Goal: Task Accomplishment & Management: Use online tool/utility

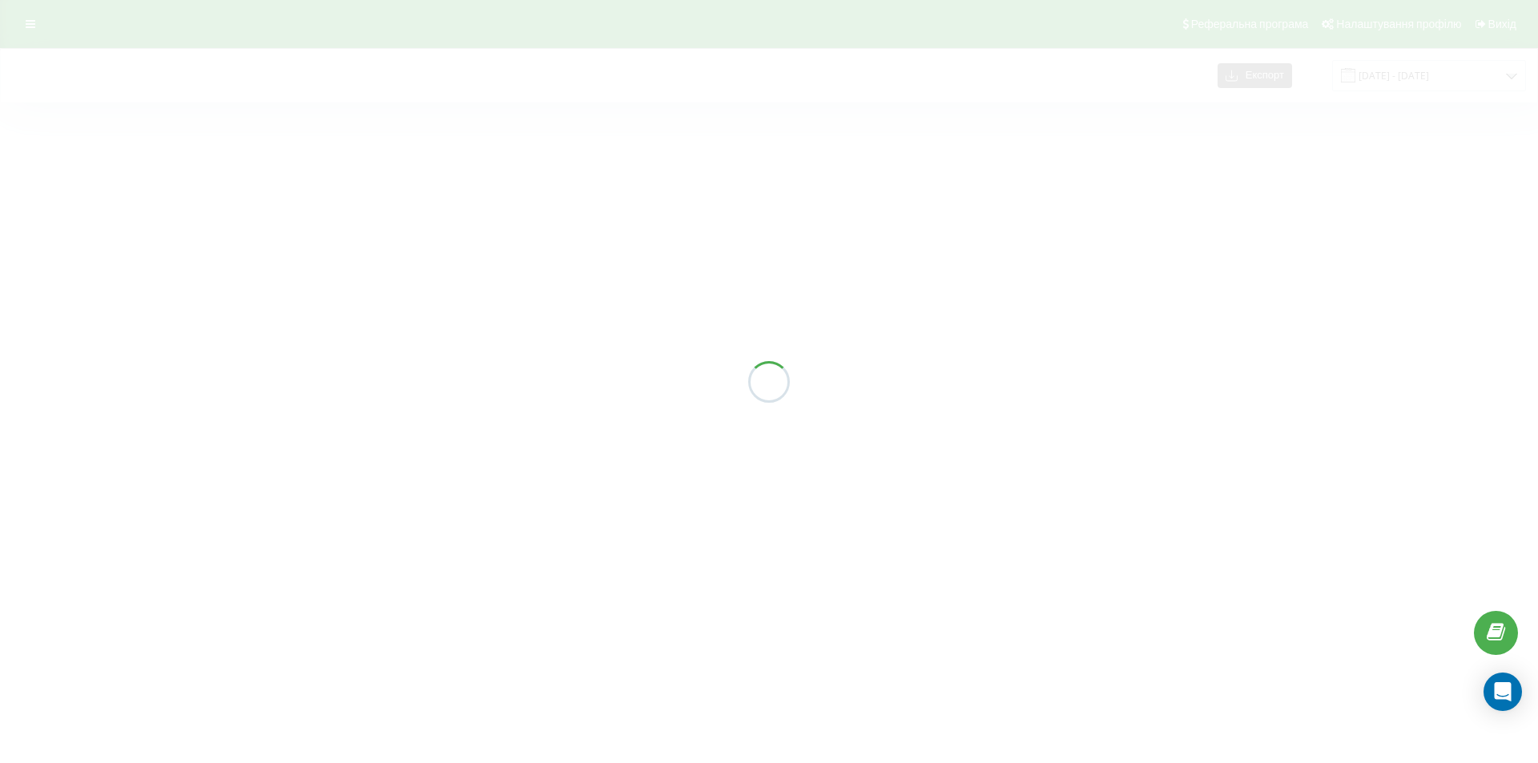
click at [1392, 80] on div at bounding box center [769, 381] width 1538 height 763
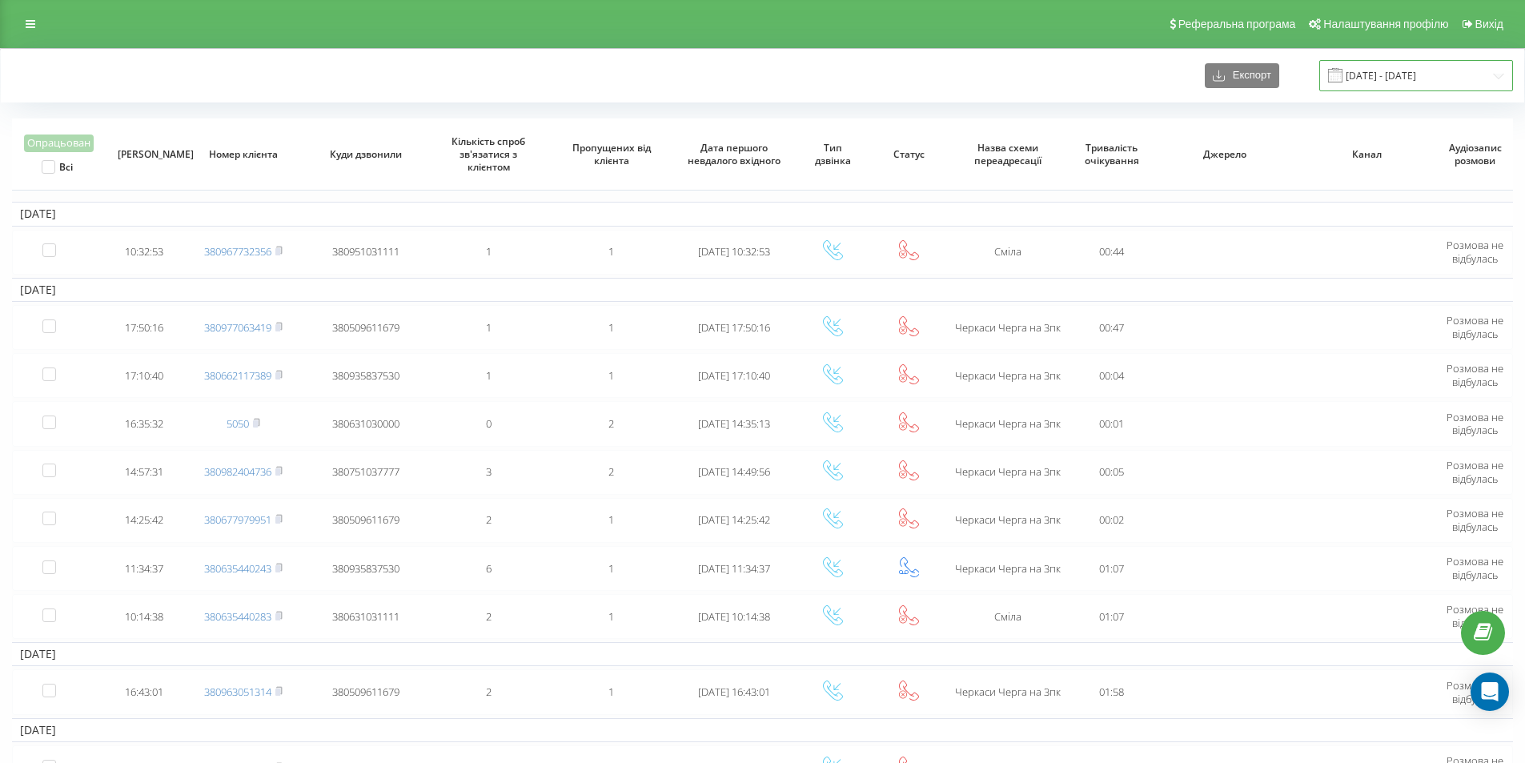
click at [1390, 81] on input "06.10.2024 - 06.11.2024" at bounding box center [1417, 75] width 194 height 31
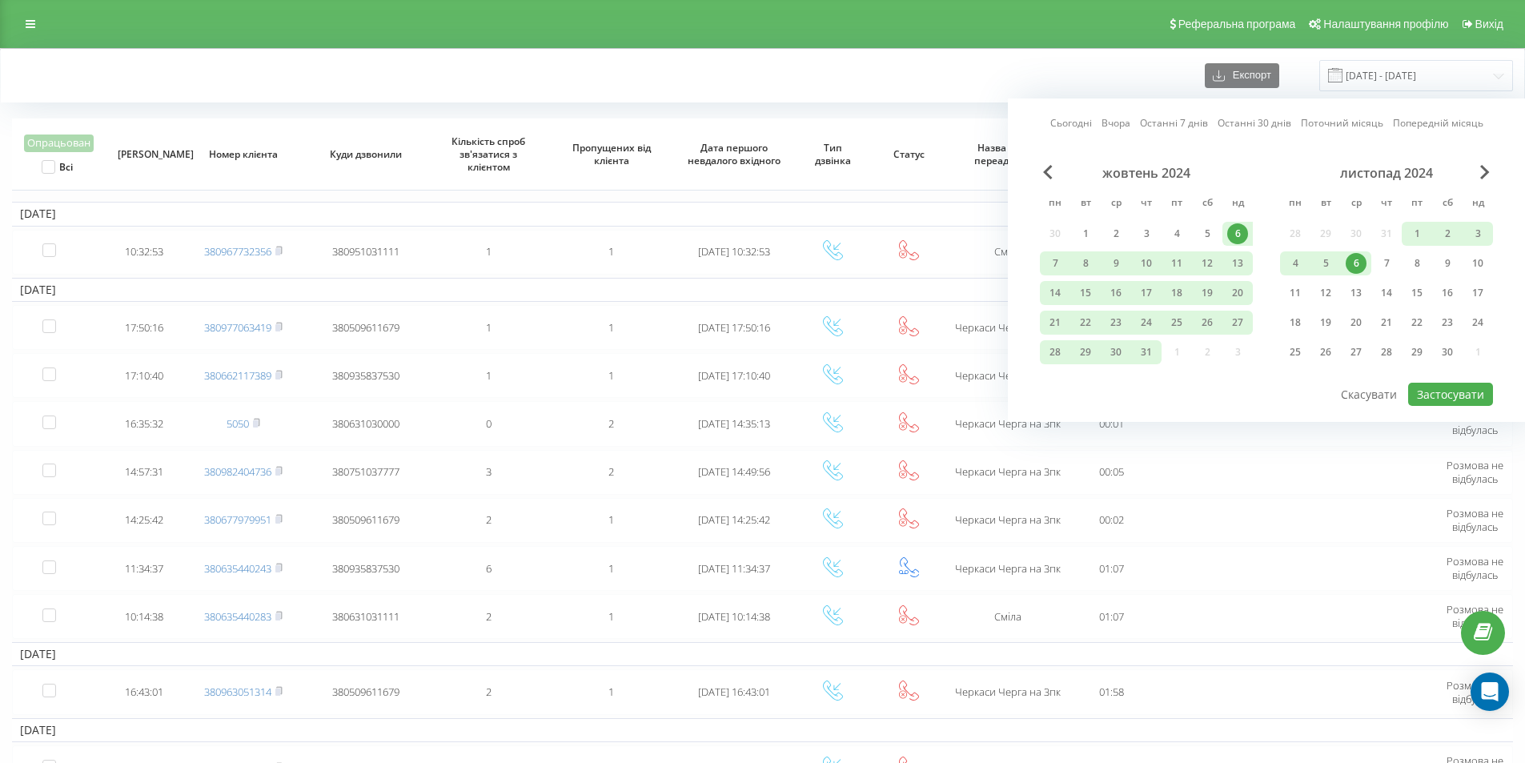
click at [1076, 125] on link "Сьогодні" at bounding box center [1072, 122] width 42 height 15
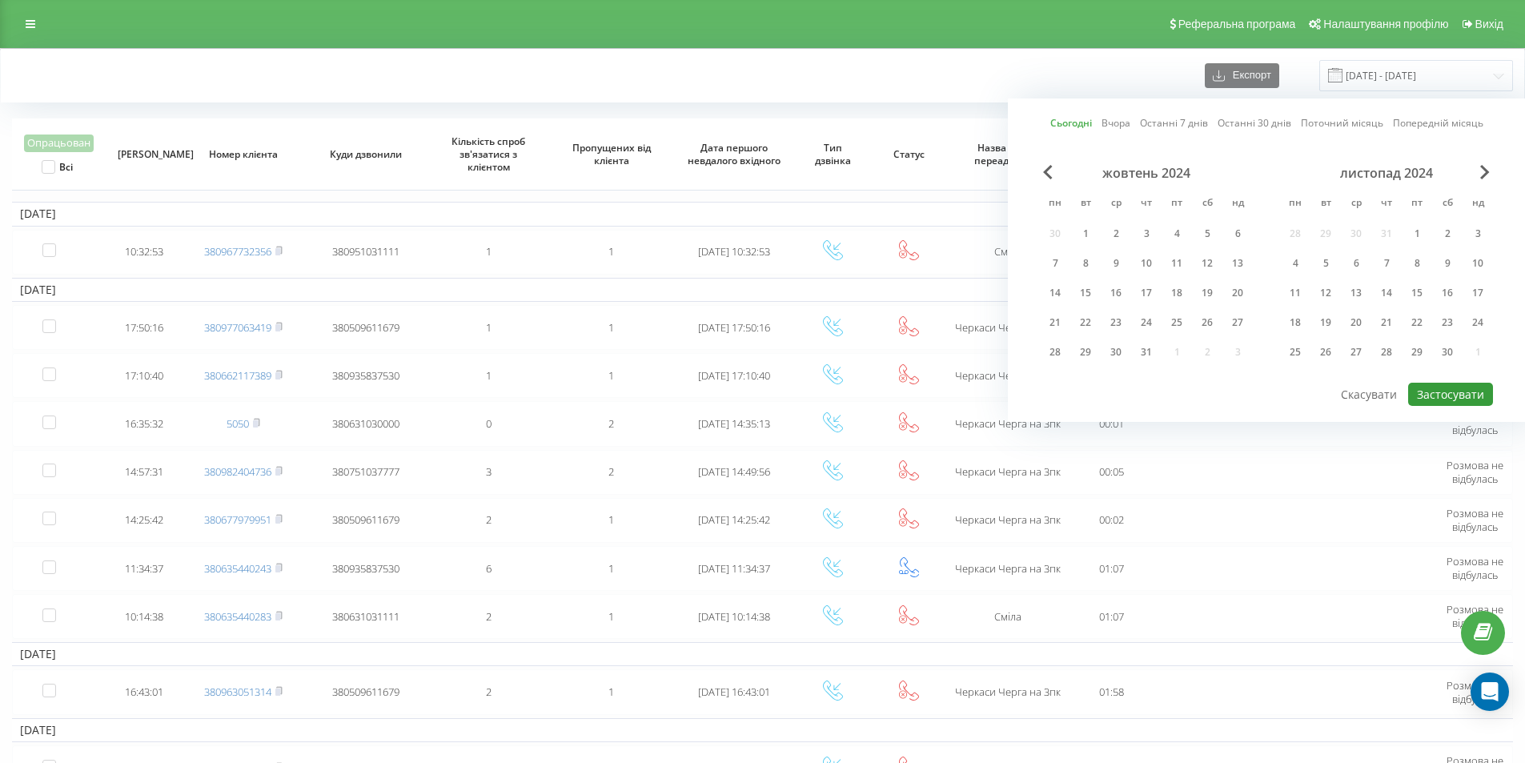
click at [1453, 398] on button "Застосувати" at bounding box center [1451, 394] width 85 height 23
type input "[DATE] - [DATE]"
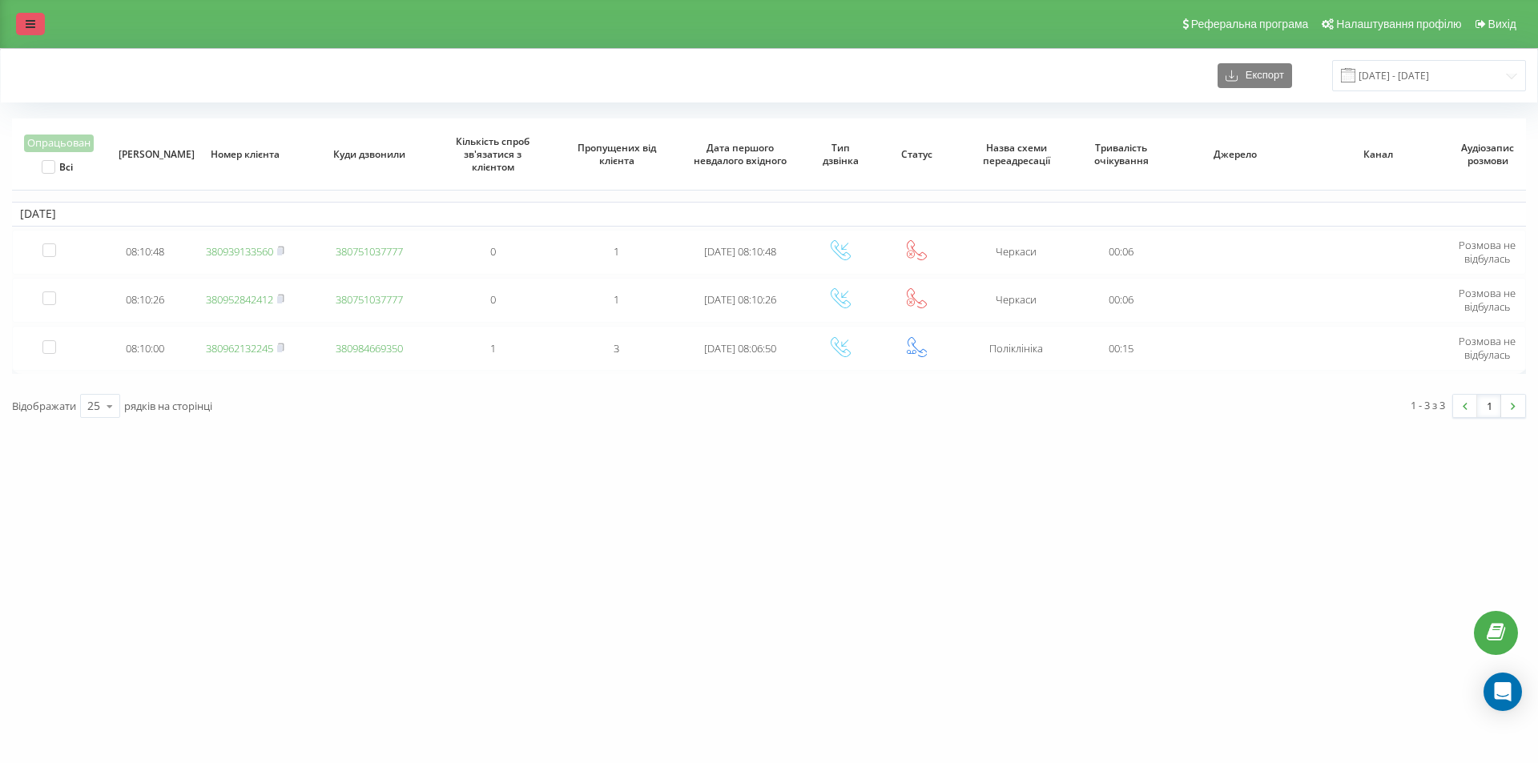
click at [27, 27] on icon at bounding box center [31, 23] width 10 height 11
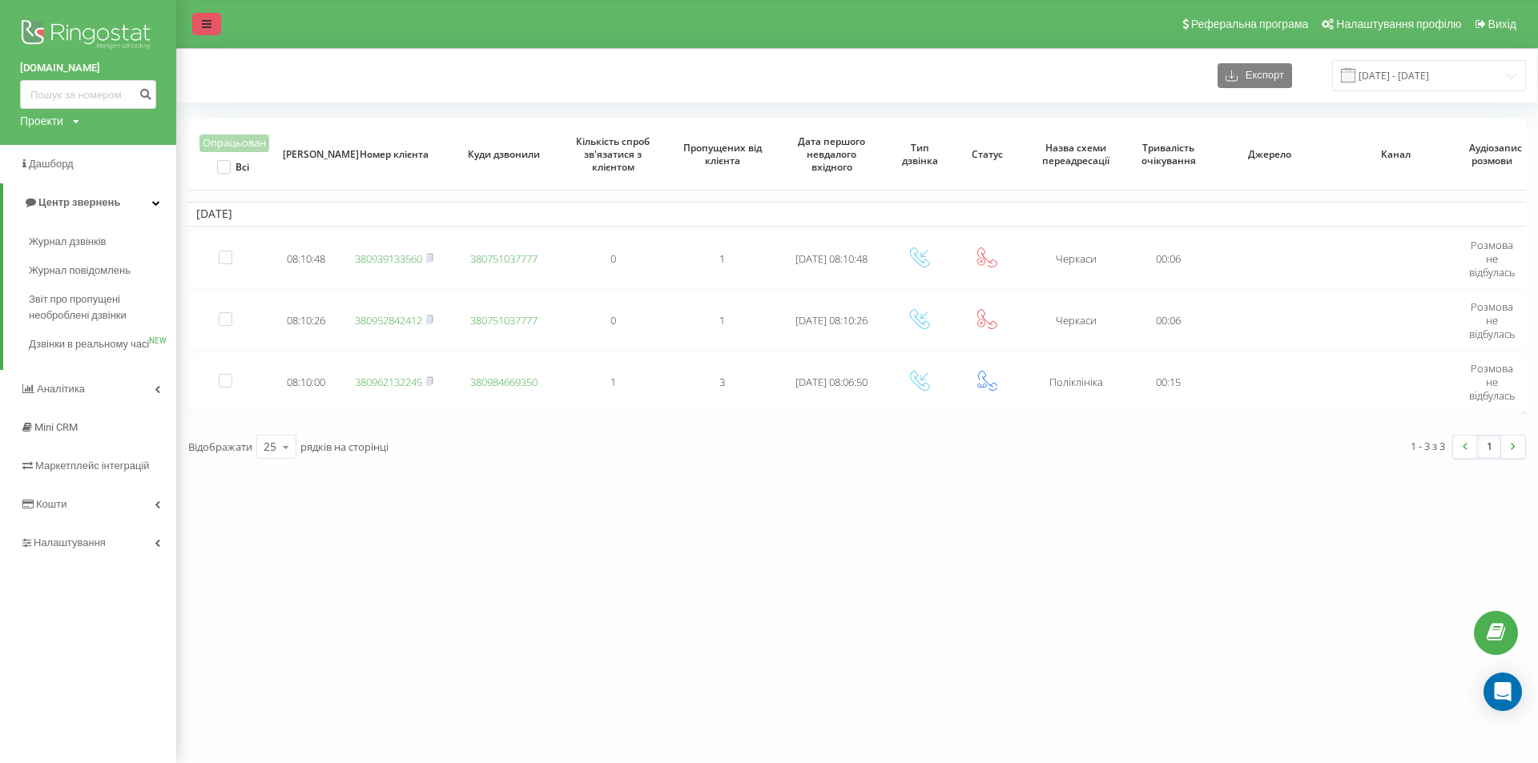
click at [207, 26] on icon at bounding box center [207, 23] width 10 height 11
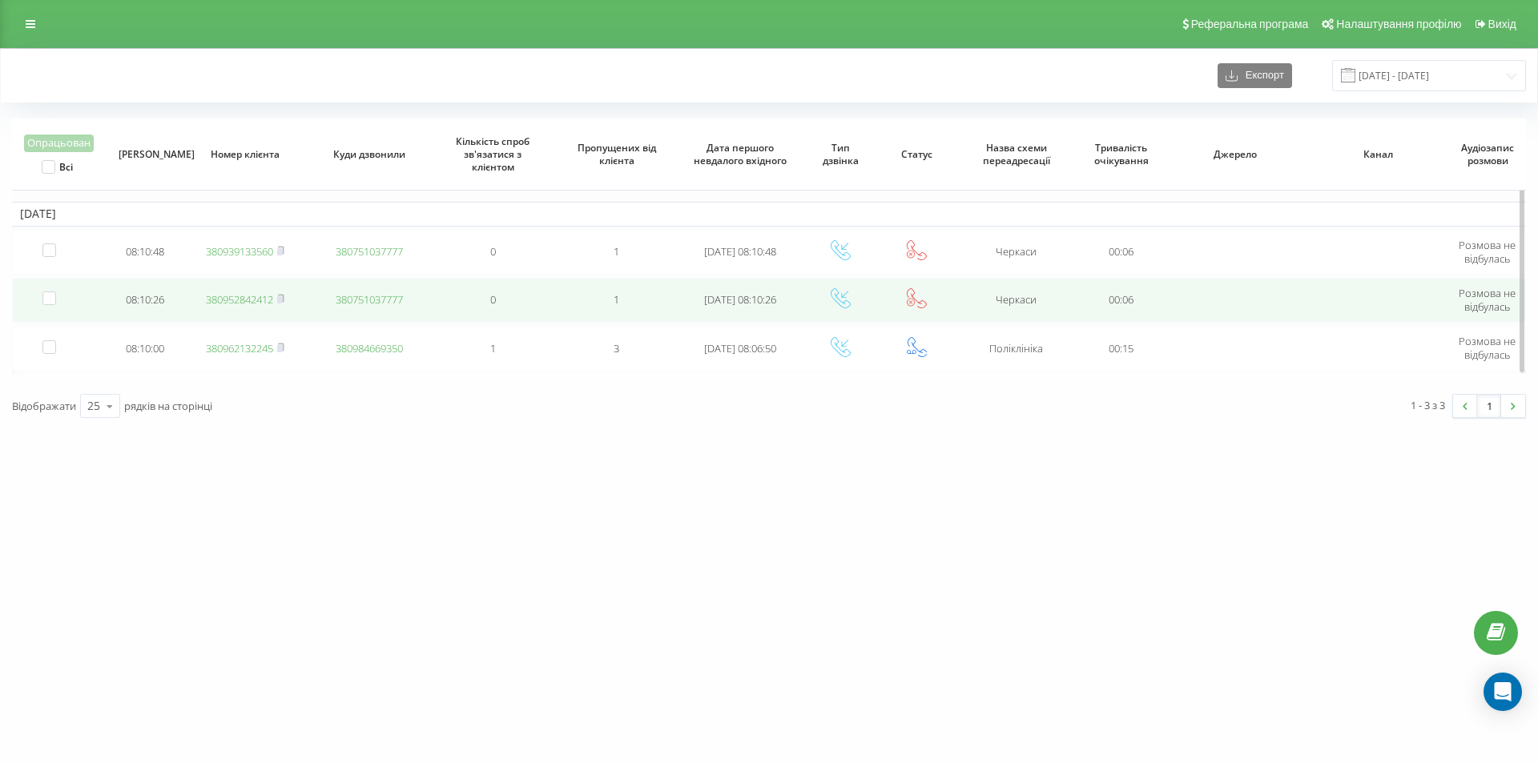
click at [255, 306] on link "380952842412" at bounding box center [239, 299] width 67 height 14
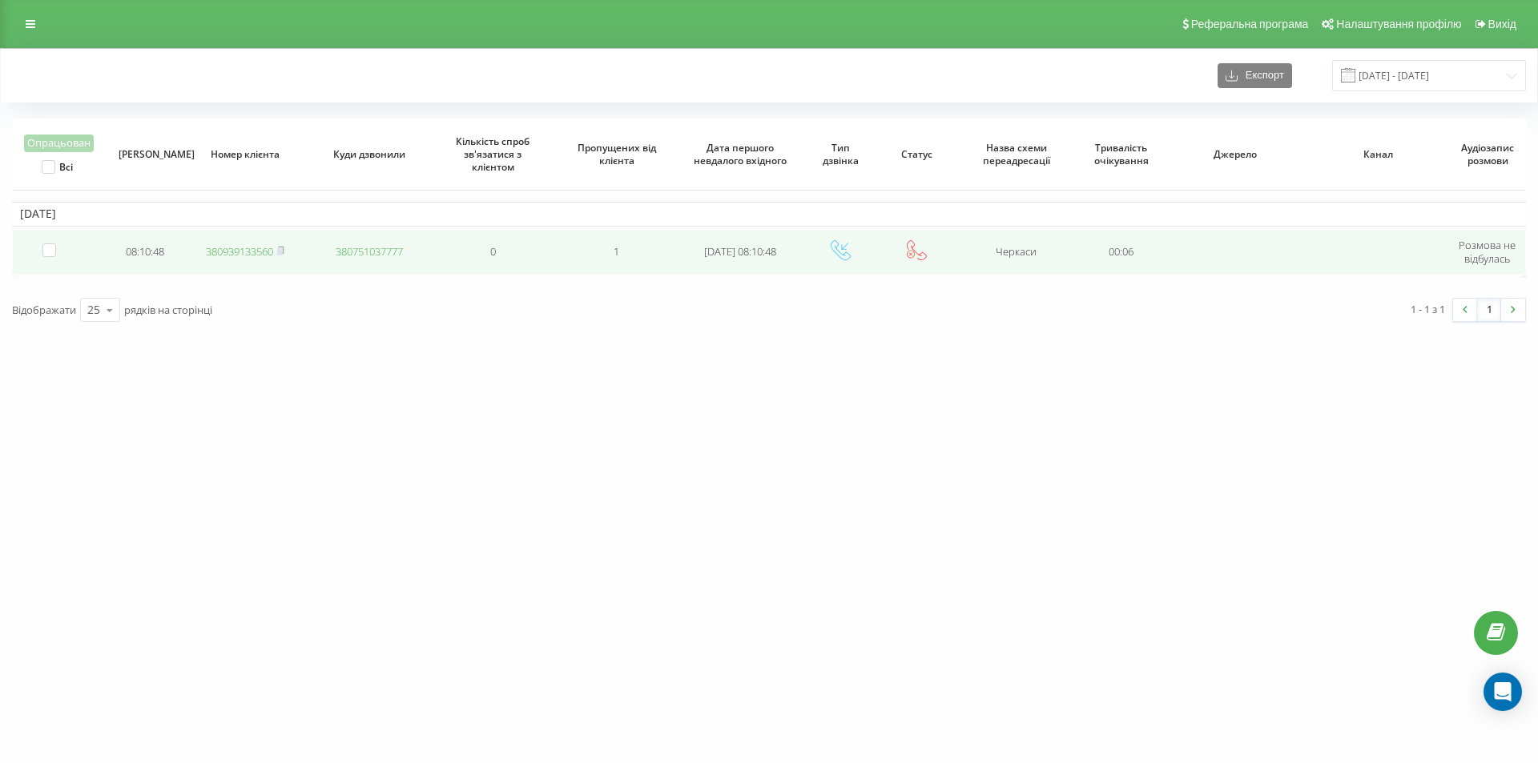
click at [228, 251] on link "380939133560" at bounding box center [239, 251] width 67 height 14
click link "380939133560"
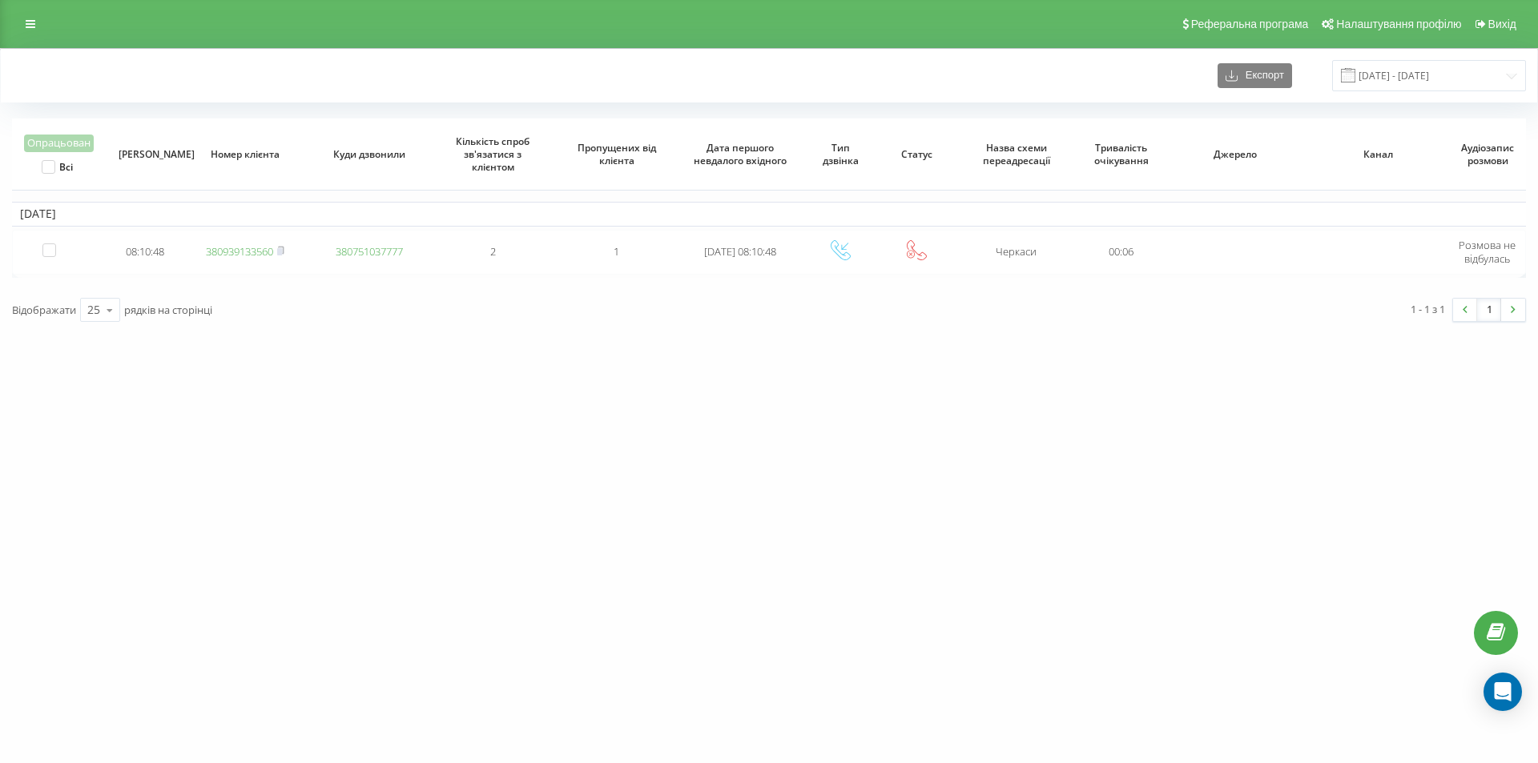
click at [155, 10] on div "Реферальна програма Налаштування профілю Вихід" at bounding box center [769, 24] width 1538 height 48
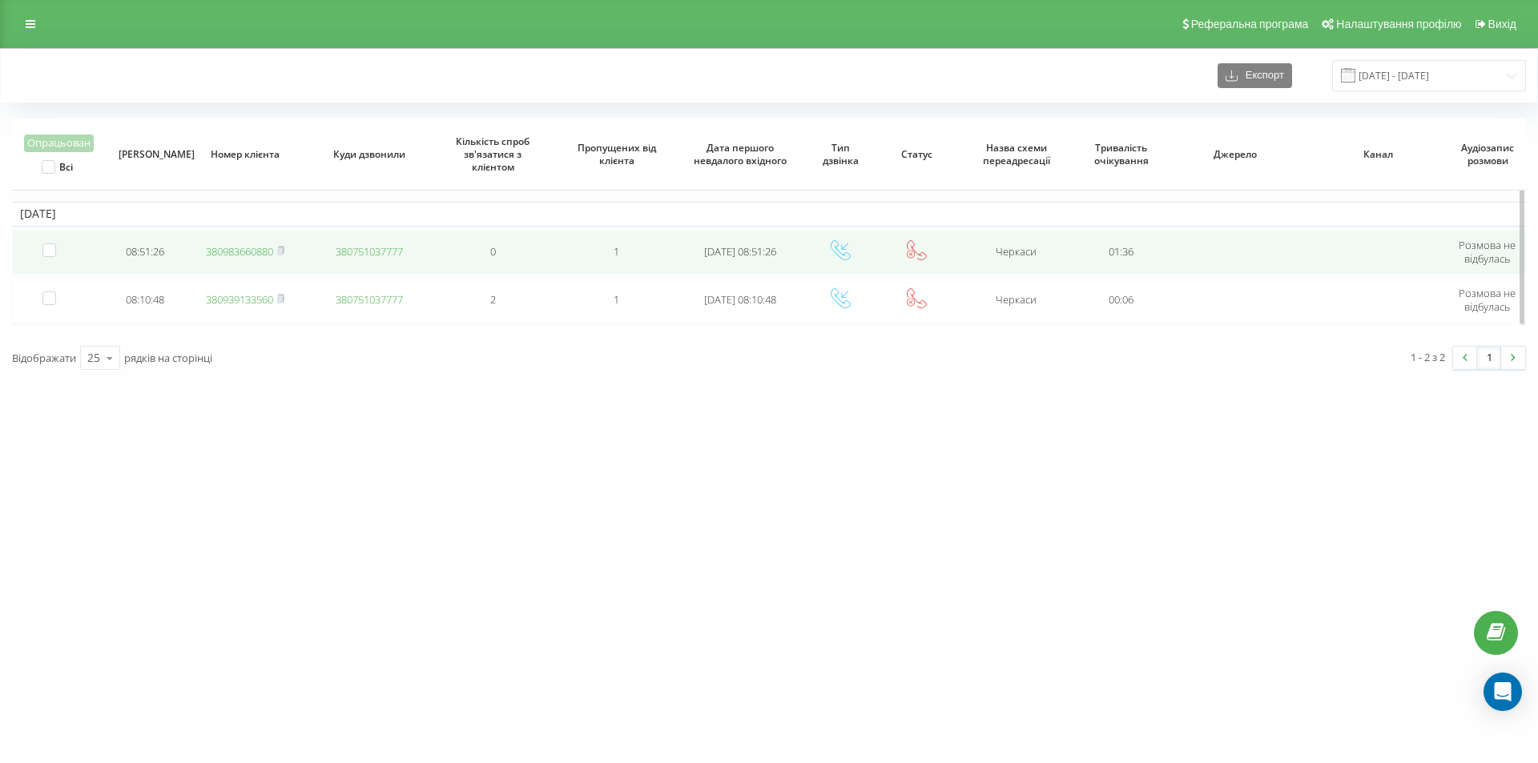
click at [235, 253] on link "380983660880" at bounding box center [239, 251] width 67 height 14
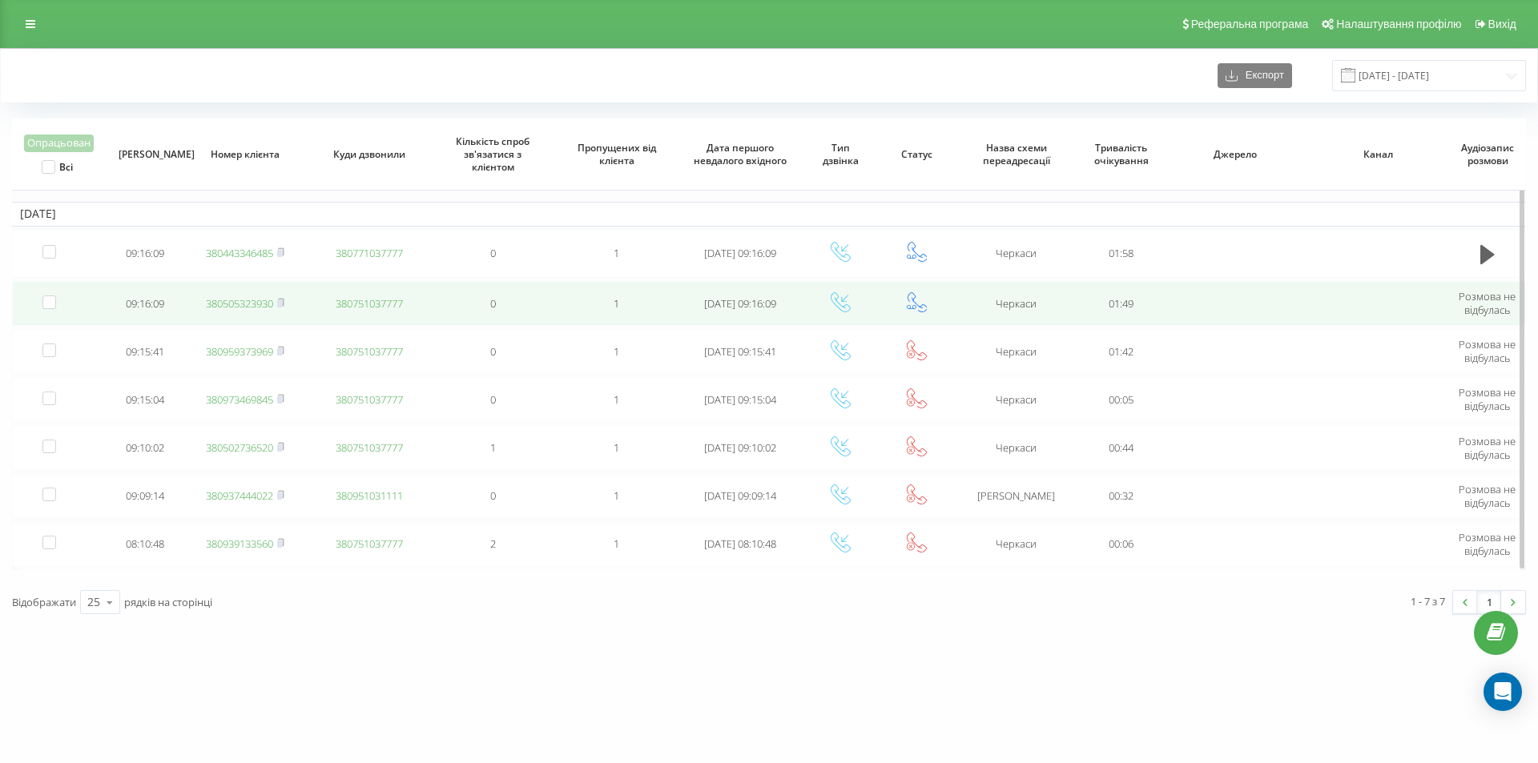
click at [247, 302] on link "380505323930" at bounding box center [239, 303] width 67 height 14
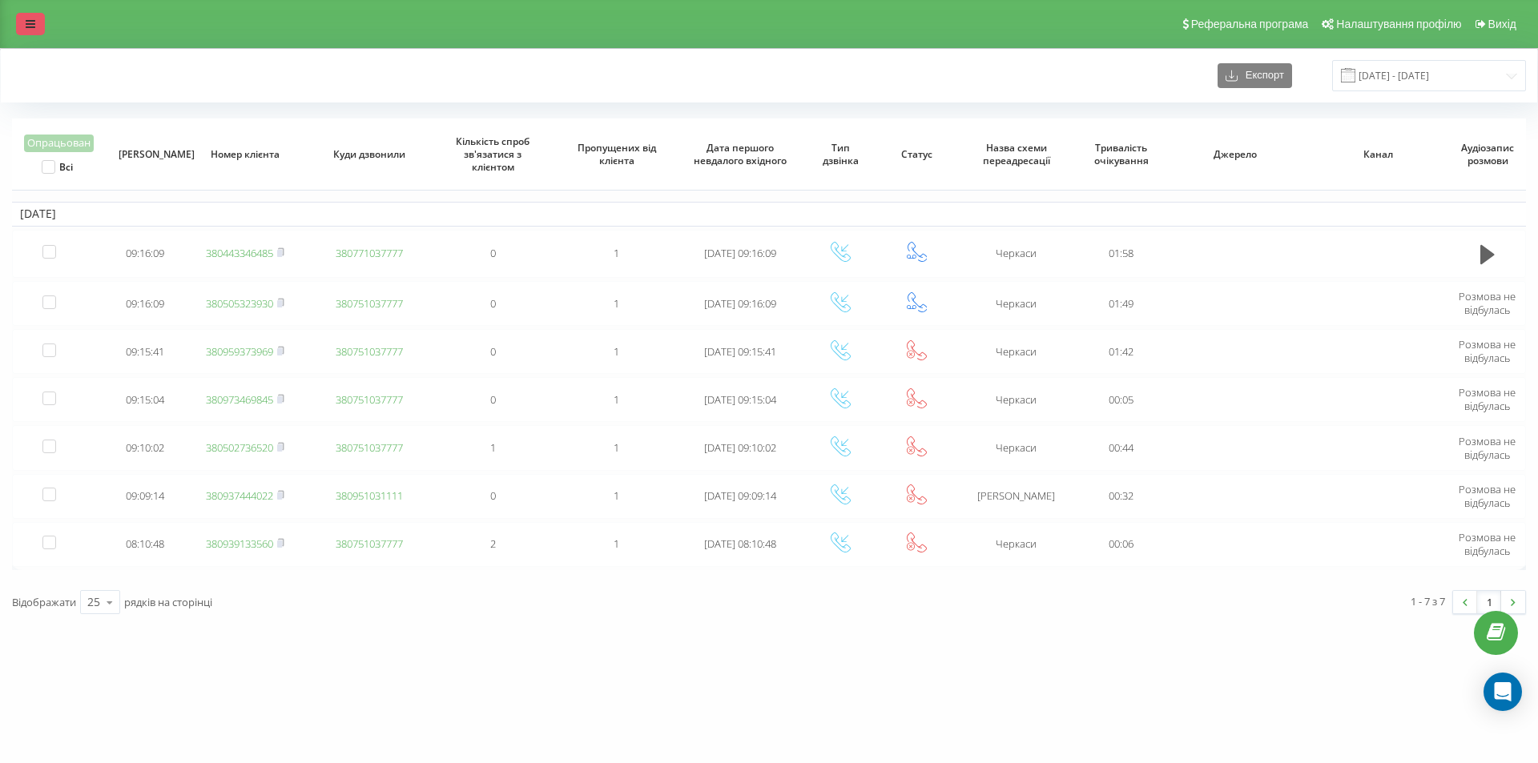
click at [34, 20] on icon at bounding box center [31, 23] width 10 height 11
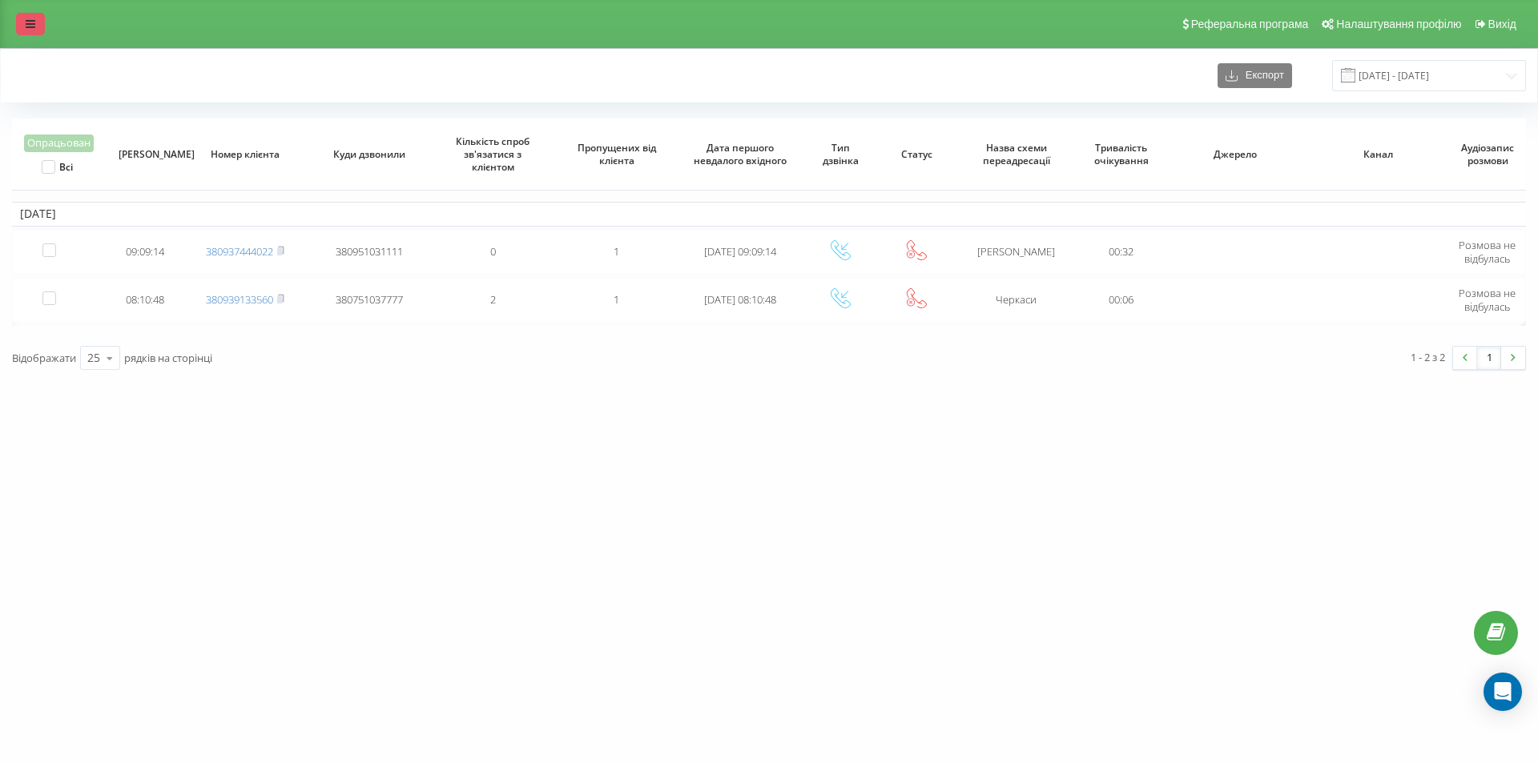
click at [27, 28] on icon at bounding box center [31, 23] width 10 height 11
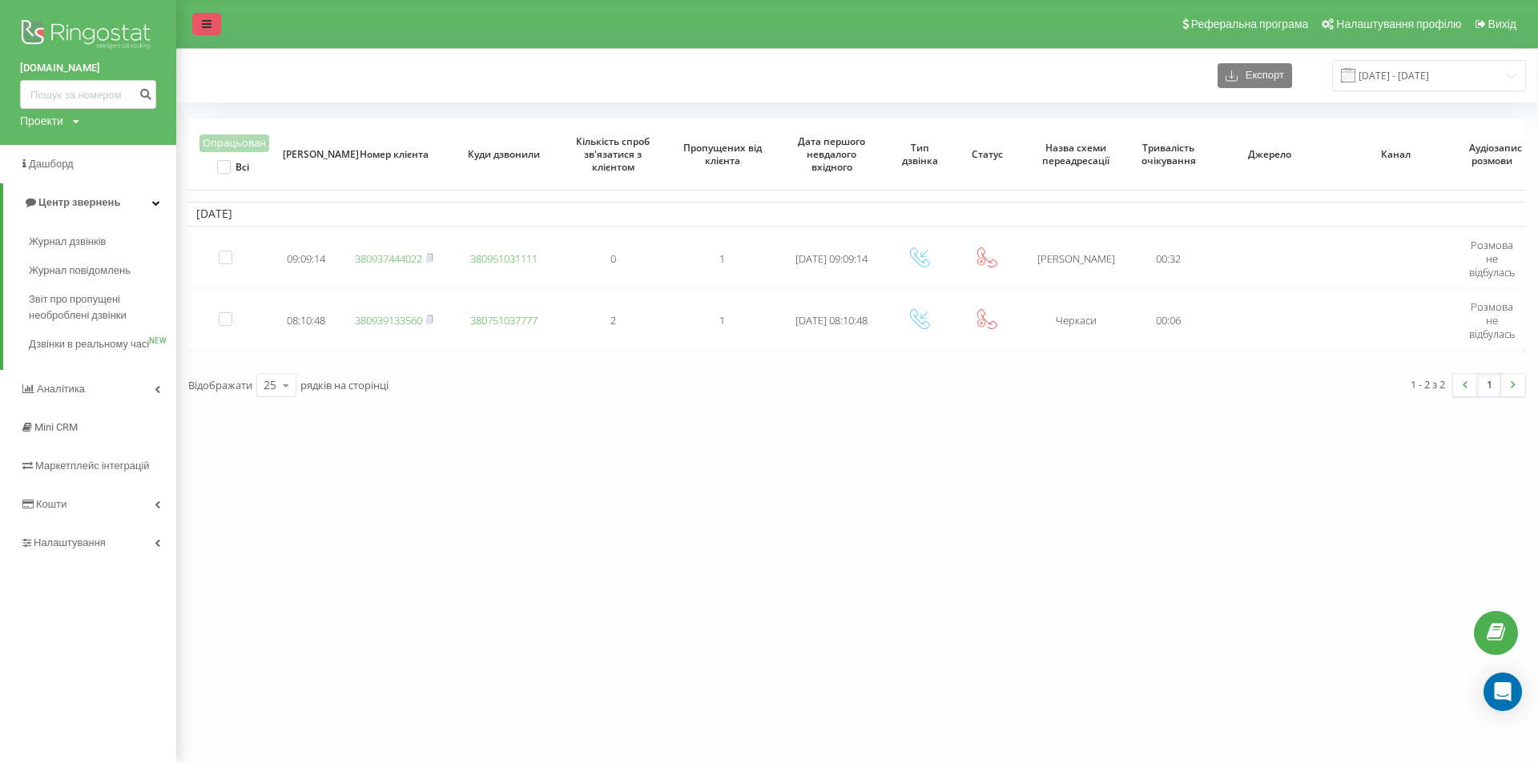
click at [205, 21] on icon at bounding box center [207, 23] width 10 height 11
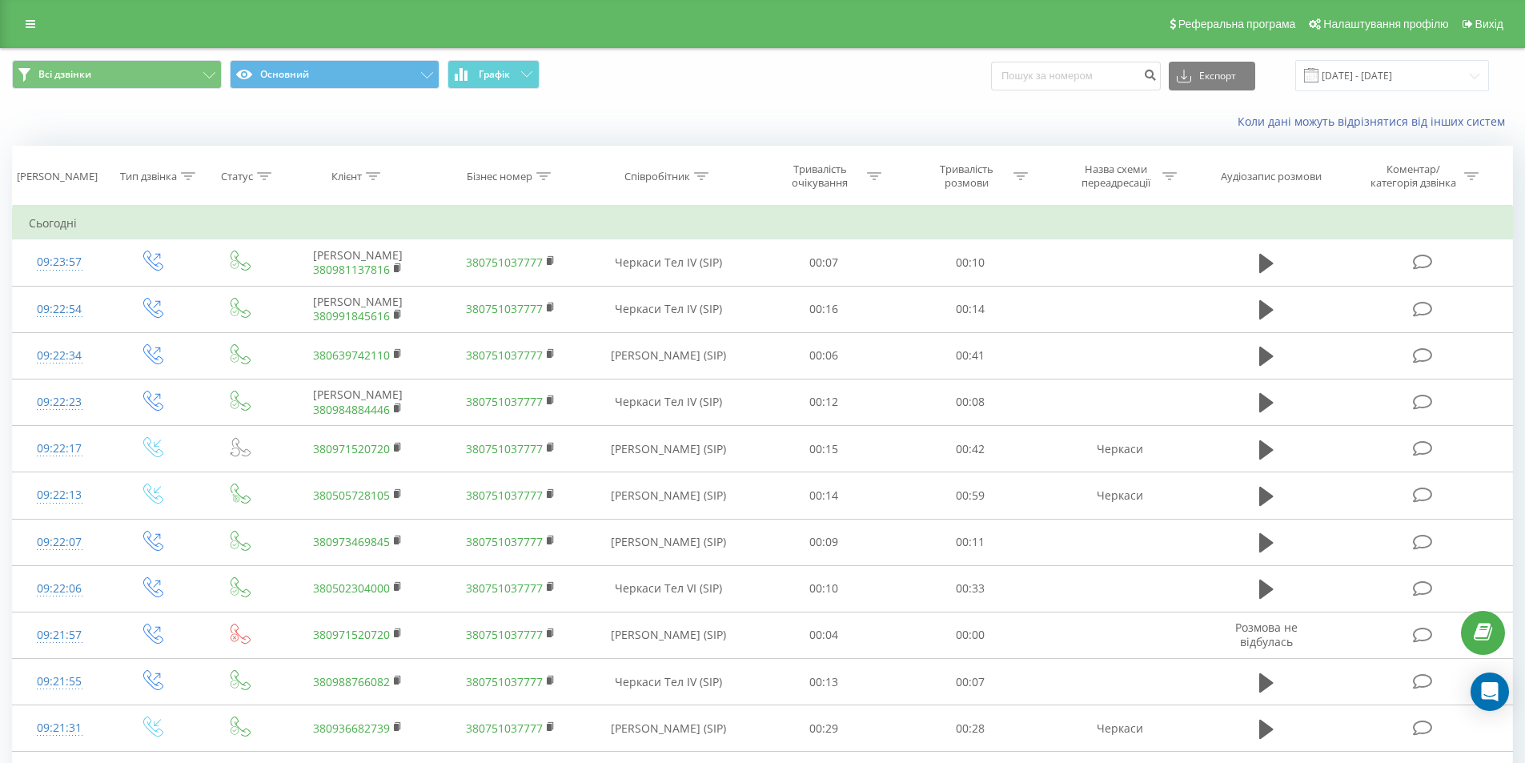
drag, startPoint x: 1162, startPoint y: 83, endPoint x: 1156, endPoint y: 110, distance: 27.0
drag, startPoint x: 1156, startPoint y: 110, endPoint x: 1042, endPoint y: 76, distance: 119.3
paste input "380971520720"
type input "380971520720"
click at [1107, 80] on input "380971520720" at bounding box center [1076, 76] width 170 height 29
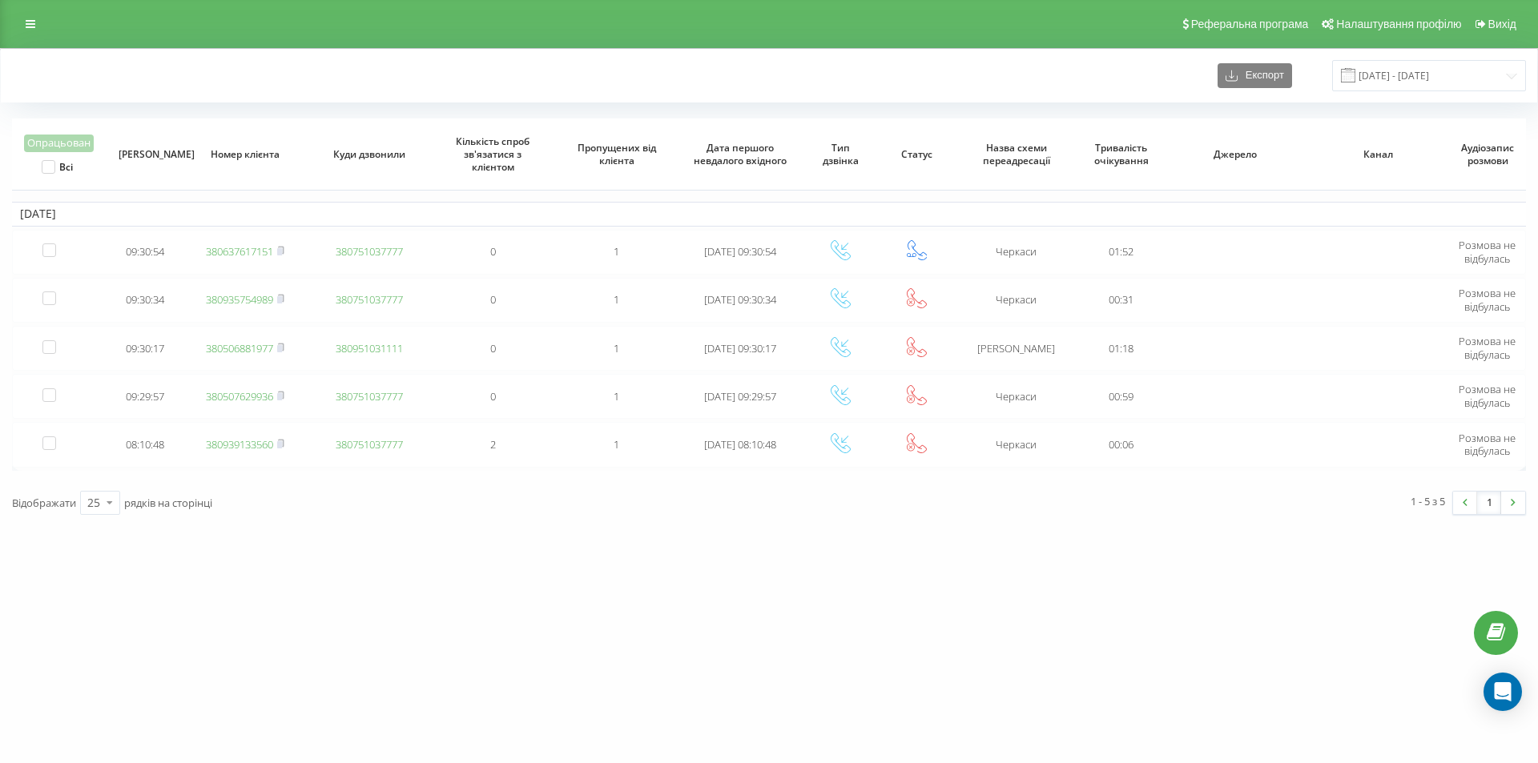
click at [70, 0] on div "Реферальна програма Налаштування профілю Вихід" at bounding box center [769, 24] width 1538 height 48
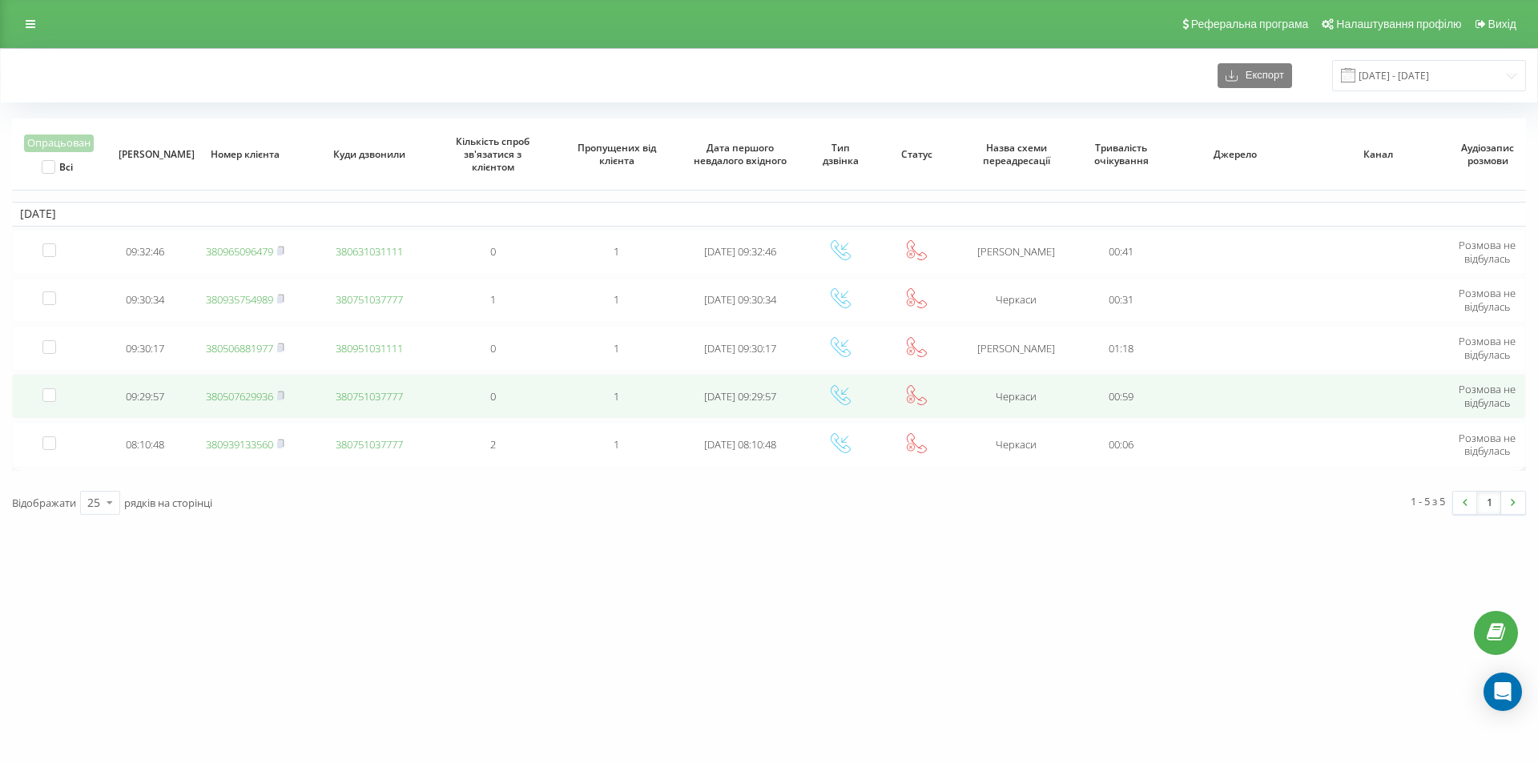
click at [240, 393] on link "380507629936" at bounding box center [239, 396] width 67 height 14
click at [282, 395] on rect at bounding box center [279, 396] width 5 height 7
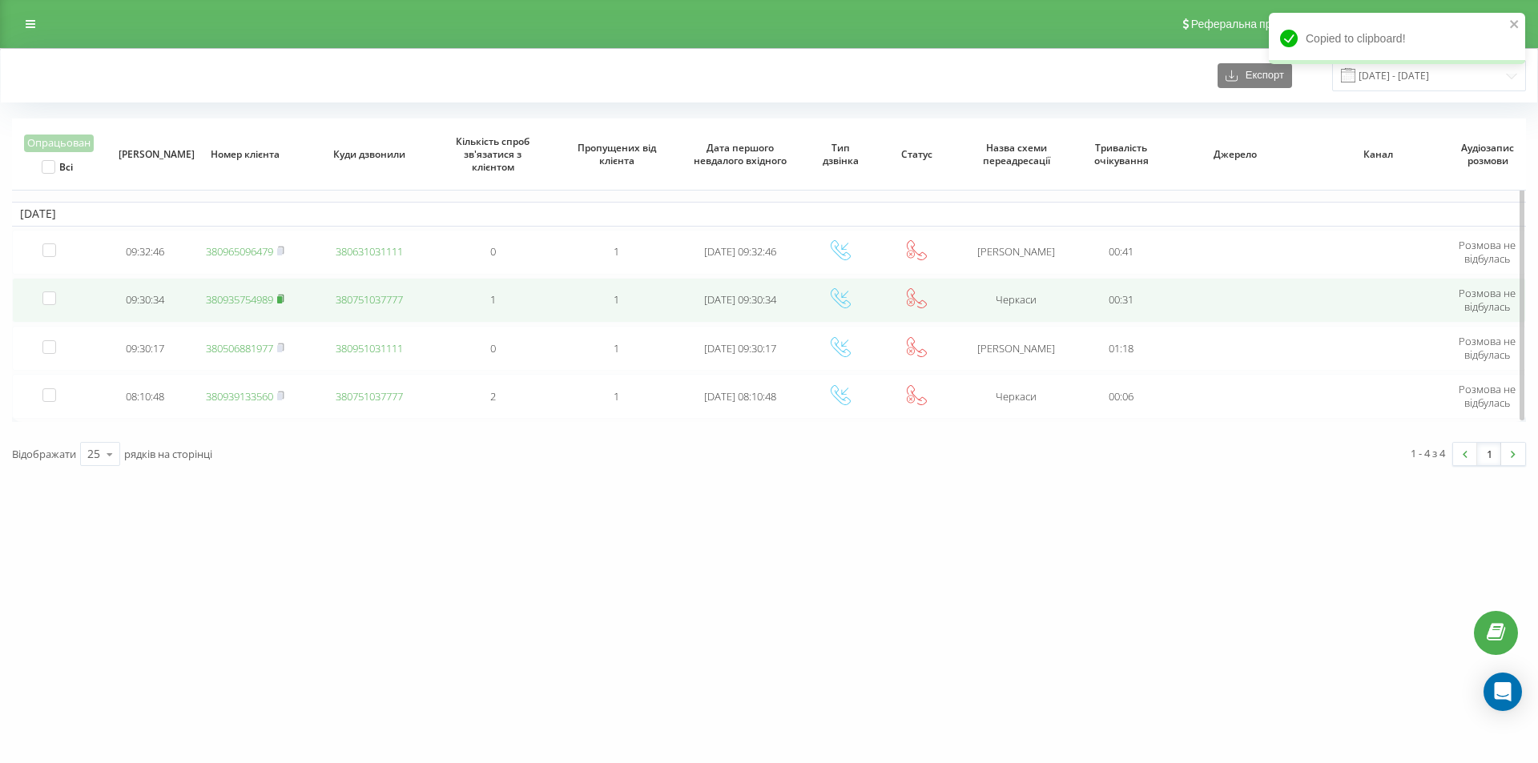
click at [282, 300] on rect at bounding box center [279, 299] width 5 height 7
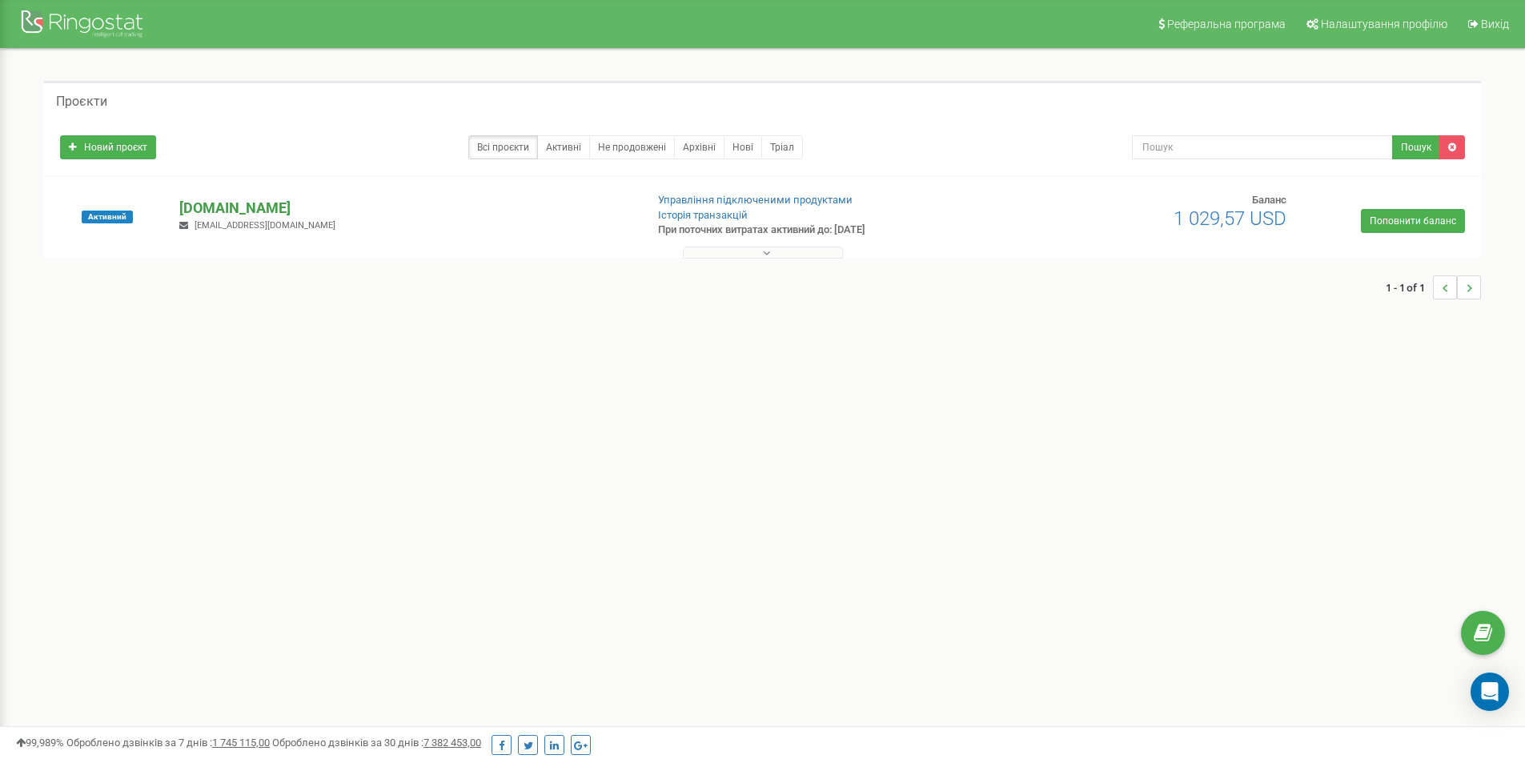
click at [271, 206] on p "[DOMAIN_NAME]" at bounding box center [405, 208] width 452 height 21
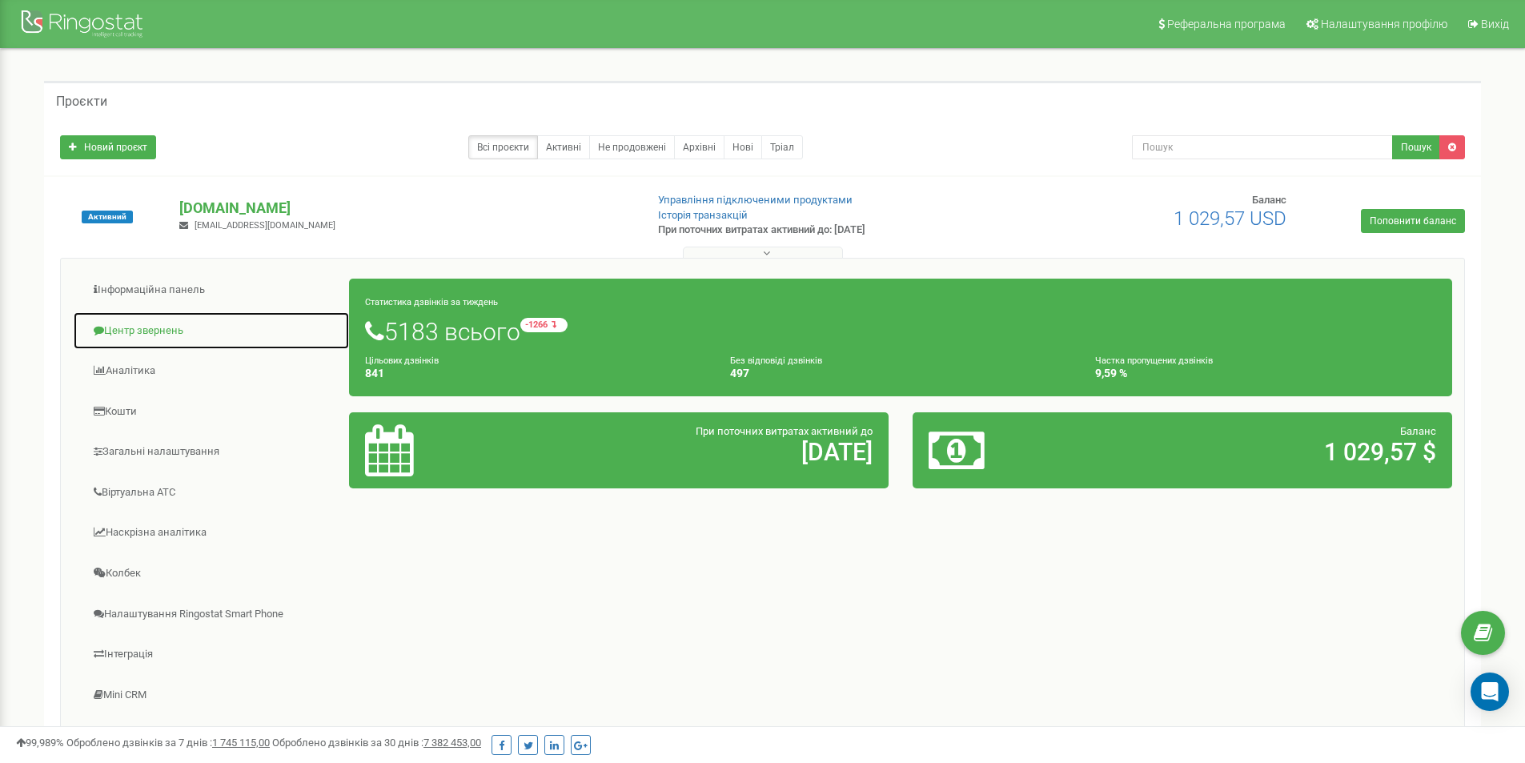
click at [148, 336] on link "Центр звернень" at bounding box center [211, 331] width 277 height 39
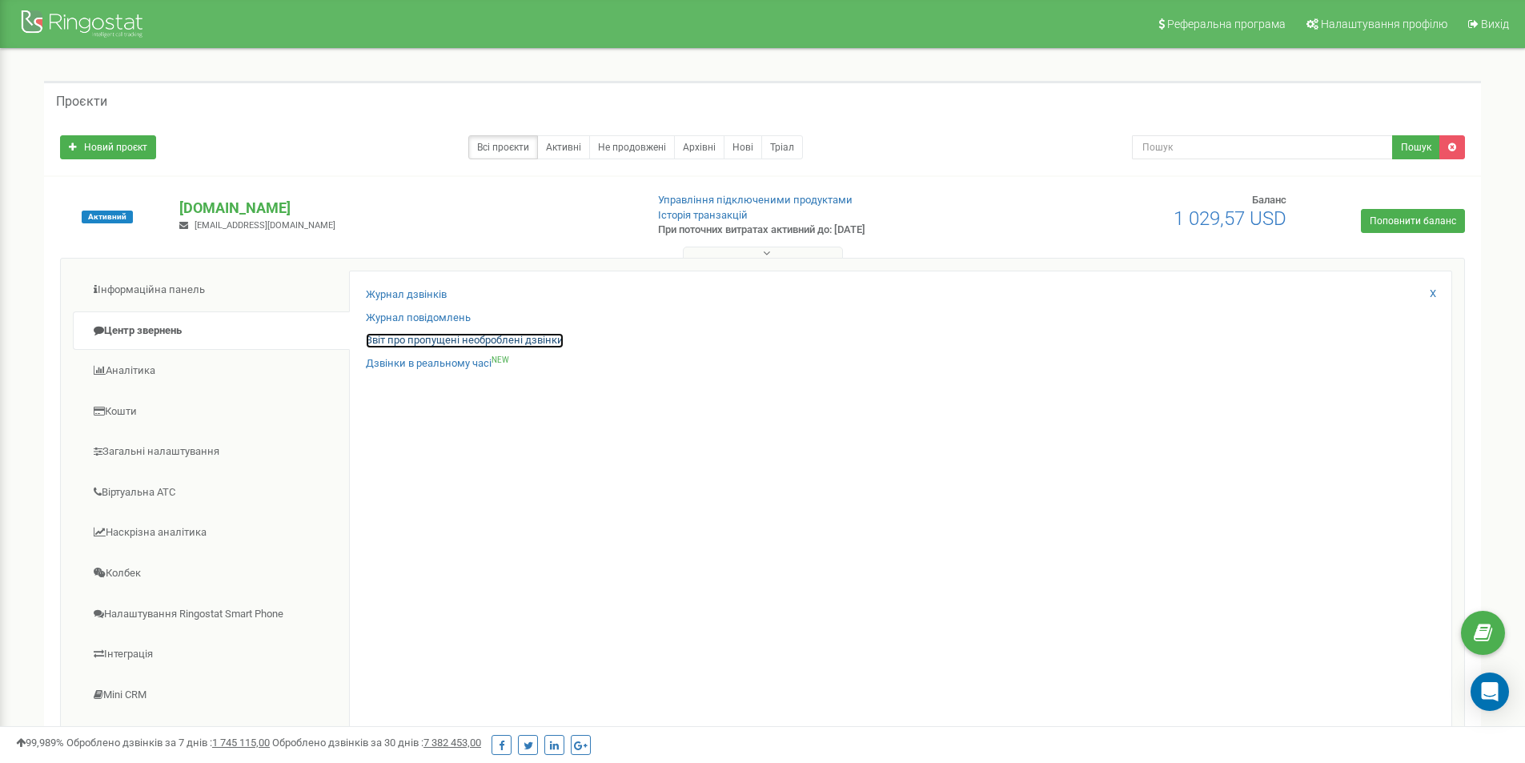
click at [480, 339] on link "Звіт про пропущені необроблені дзвінки" at bounding box center [465, 340] width 198 height 15
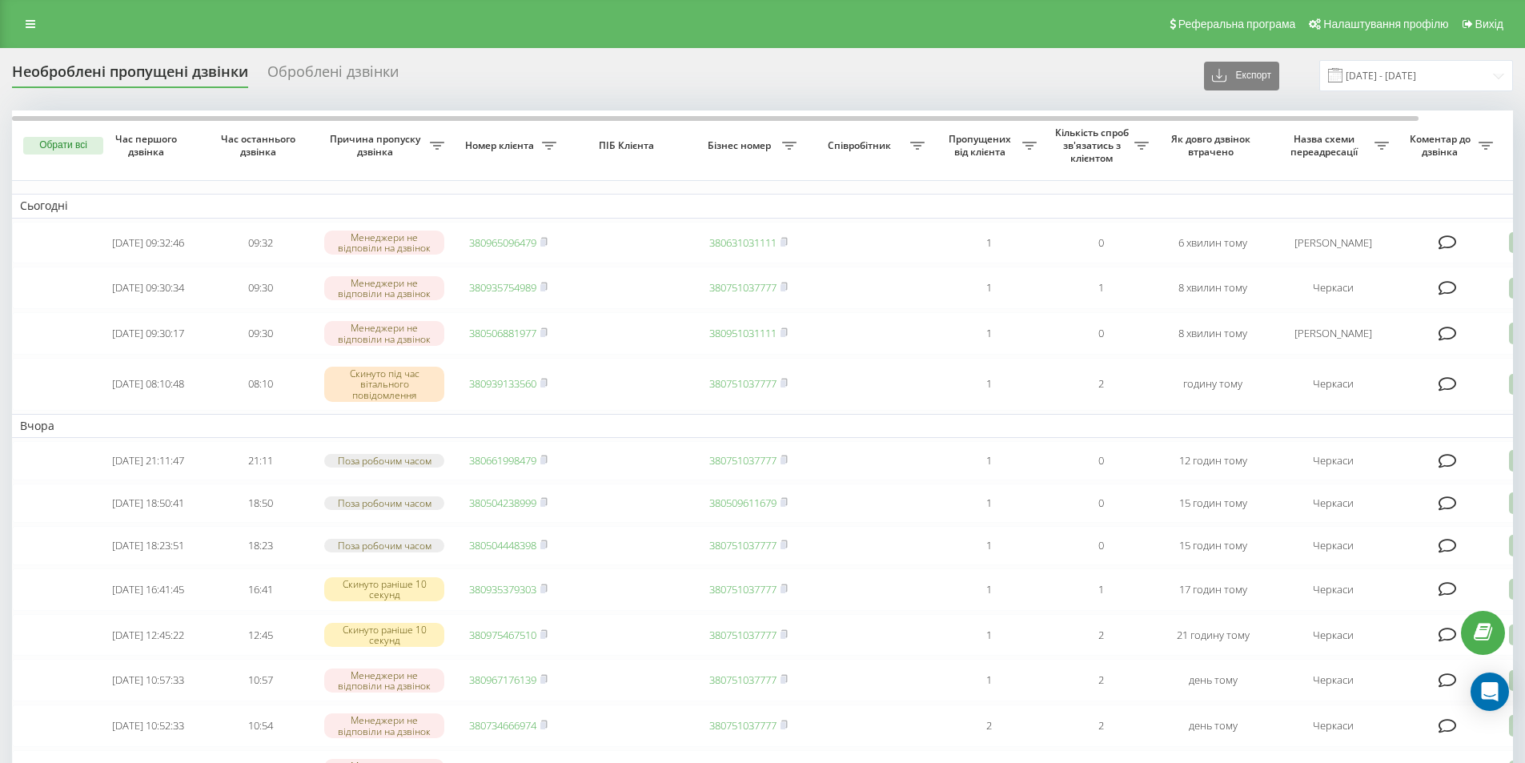
click at [1397, 75] on input "[DATE] - [DATE]" at bounding box center [1417, 75] width 194 height 31
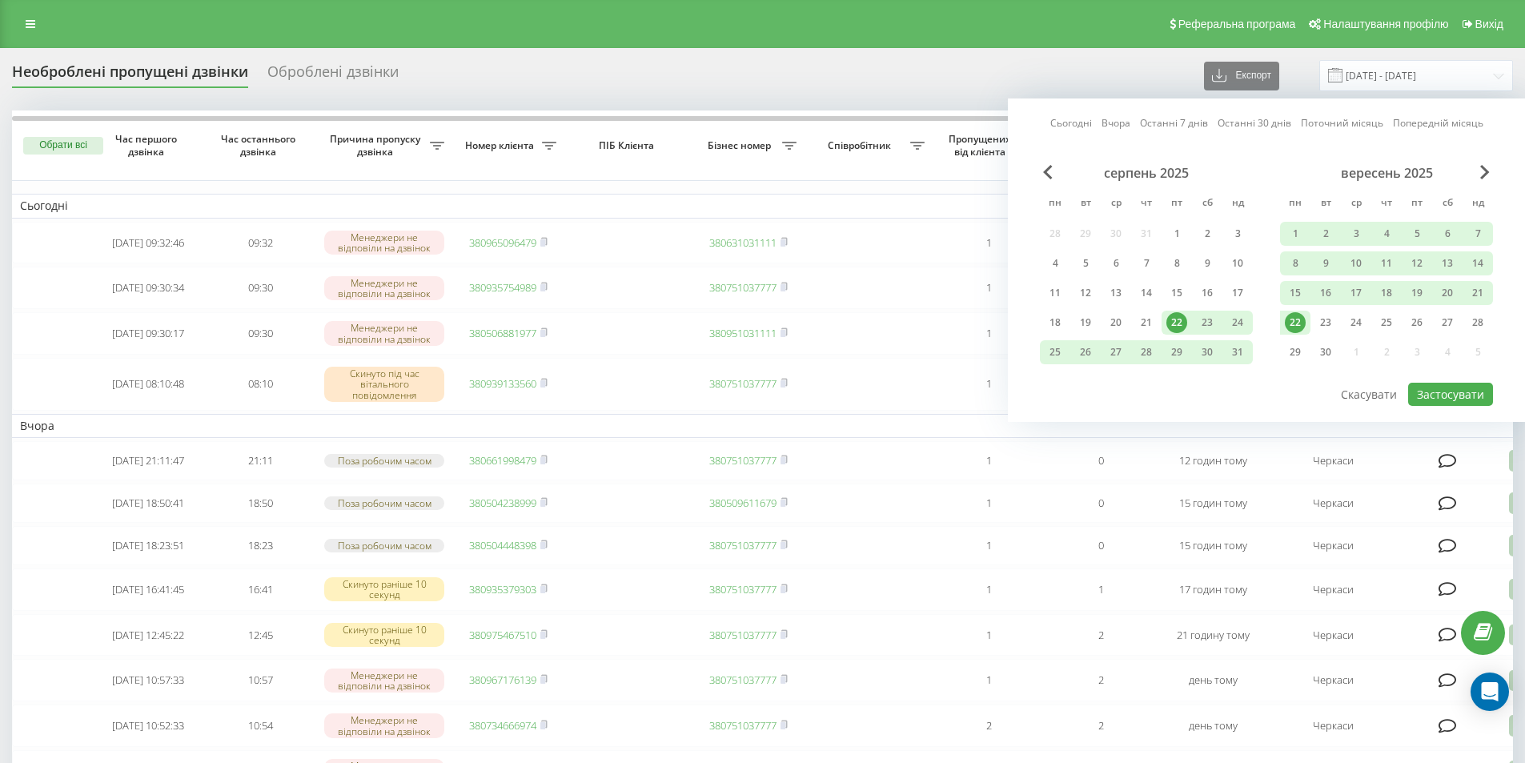
click at [1067, 126] on link "Сьогодні" at bounding box center [1072, 122] width 42 height 15
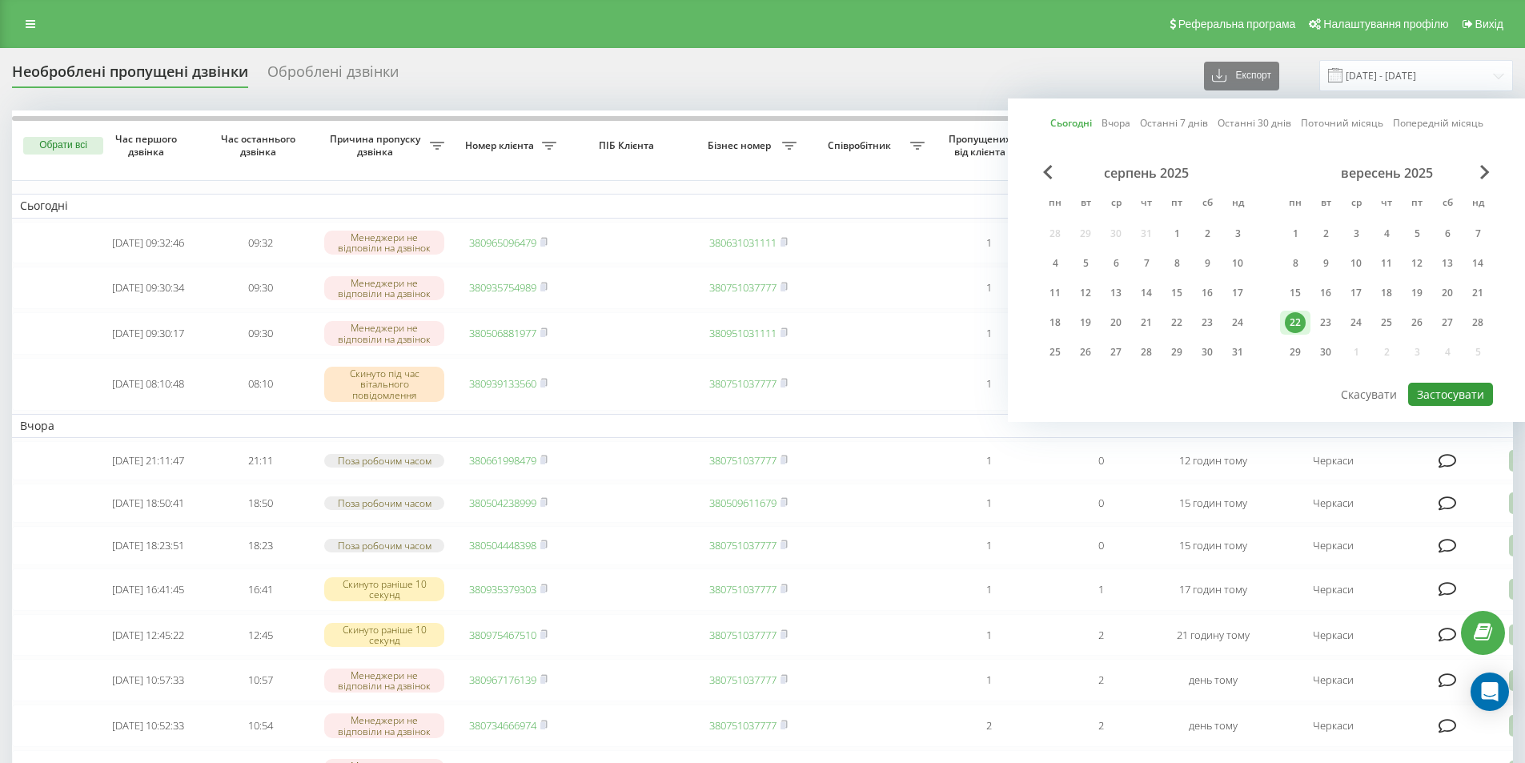
click at [1445, 388] on button "Застосувати" at bounding box center [1451, 394] width 85 height 23
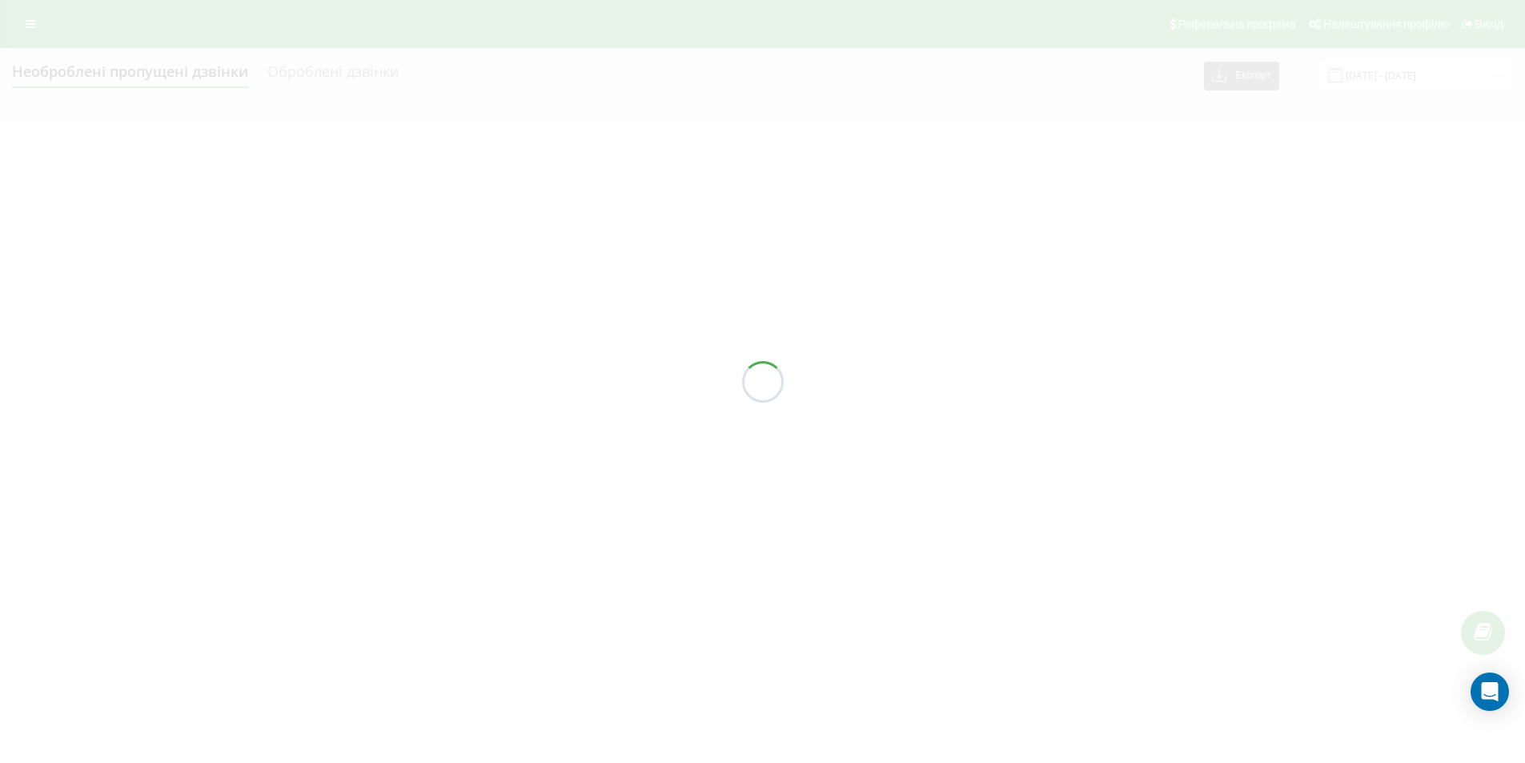
type input "[DATE] - [DATE]"
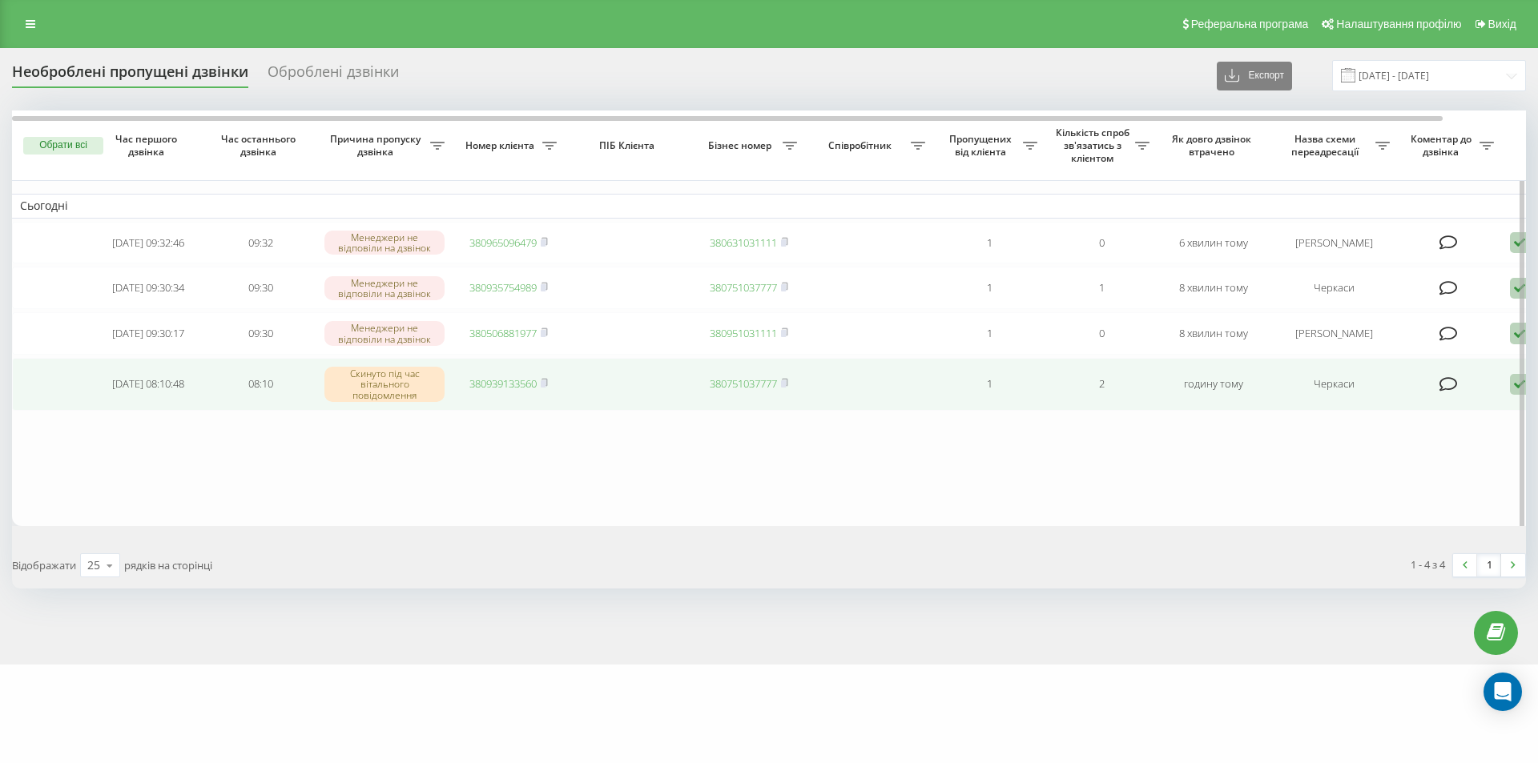
click at [1510, 392] on icon at bounding box center [1518, 385] width 19 height 22
click at [1345, 442] on span "Зв'язався з клієнтом за допомогою іншого каналу" at bounding box center [1451, 438] width 274 height 15
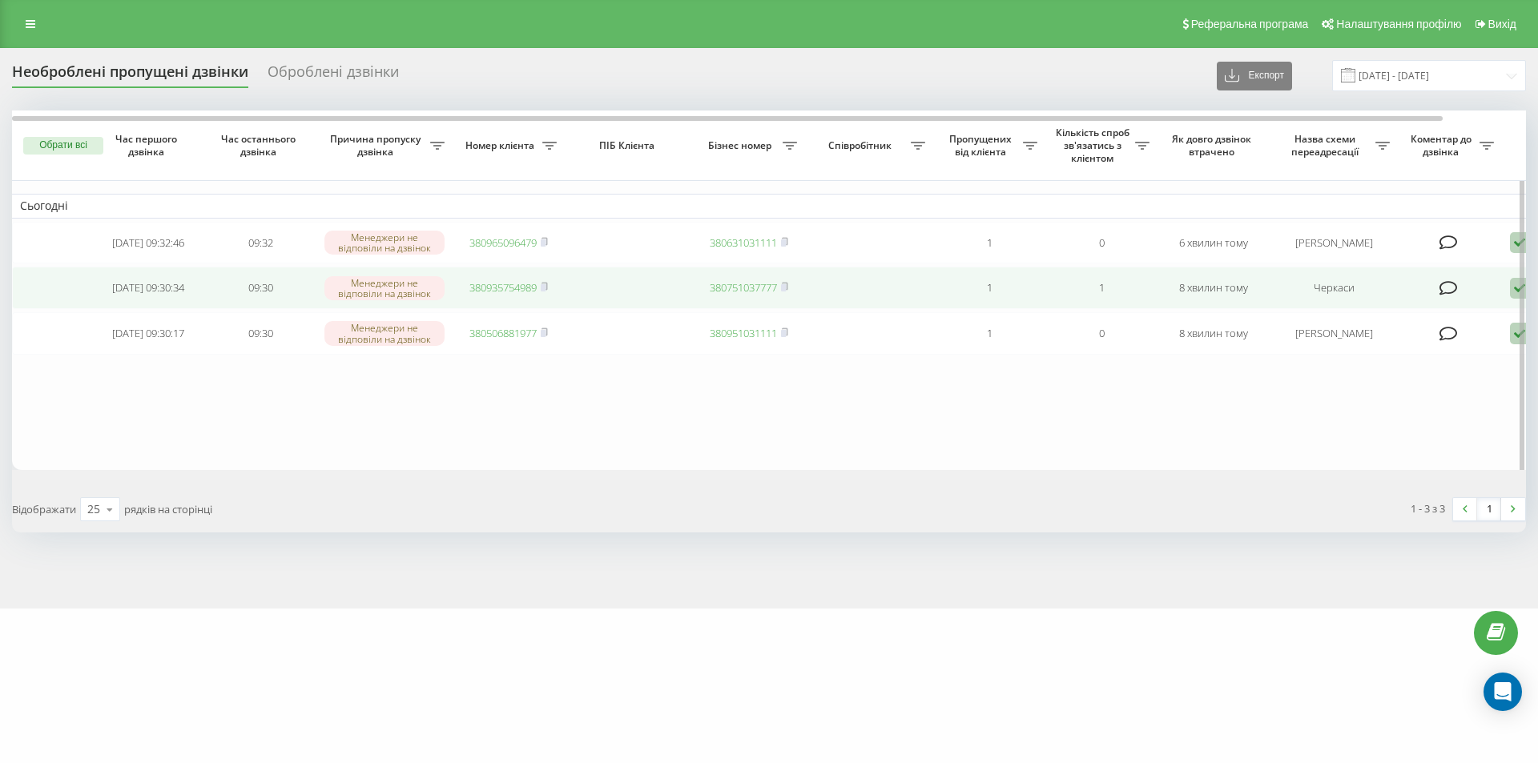
click at [1511, 295] on icon at bounding box center [1518, 289] width 19 height 22
click at [1446, 342] on span "Зв'язався з клієнтом за допомогою іншого каналу" at bounding box center [1451, 342] width 274 height 15
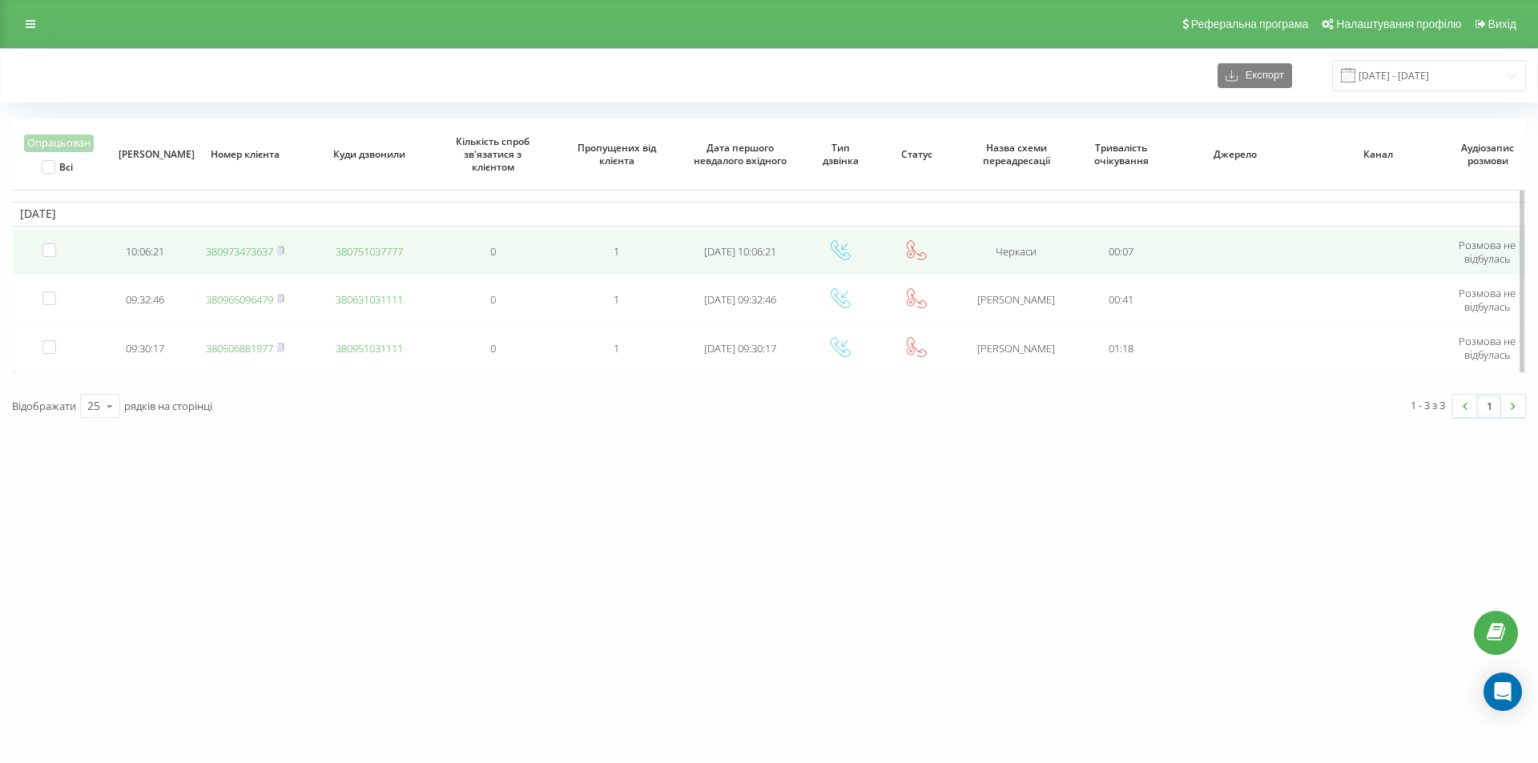
click at [231, 247] on link "380973473637" at bounding box center [239, 251] width 67 height 14
click at [250, 251] on link "380973473637" at bounding box center [239, 251] width 67 height 14
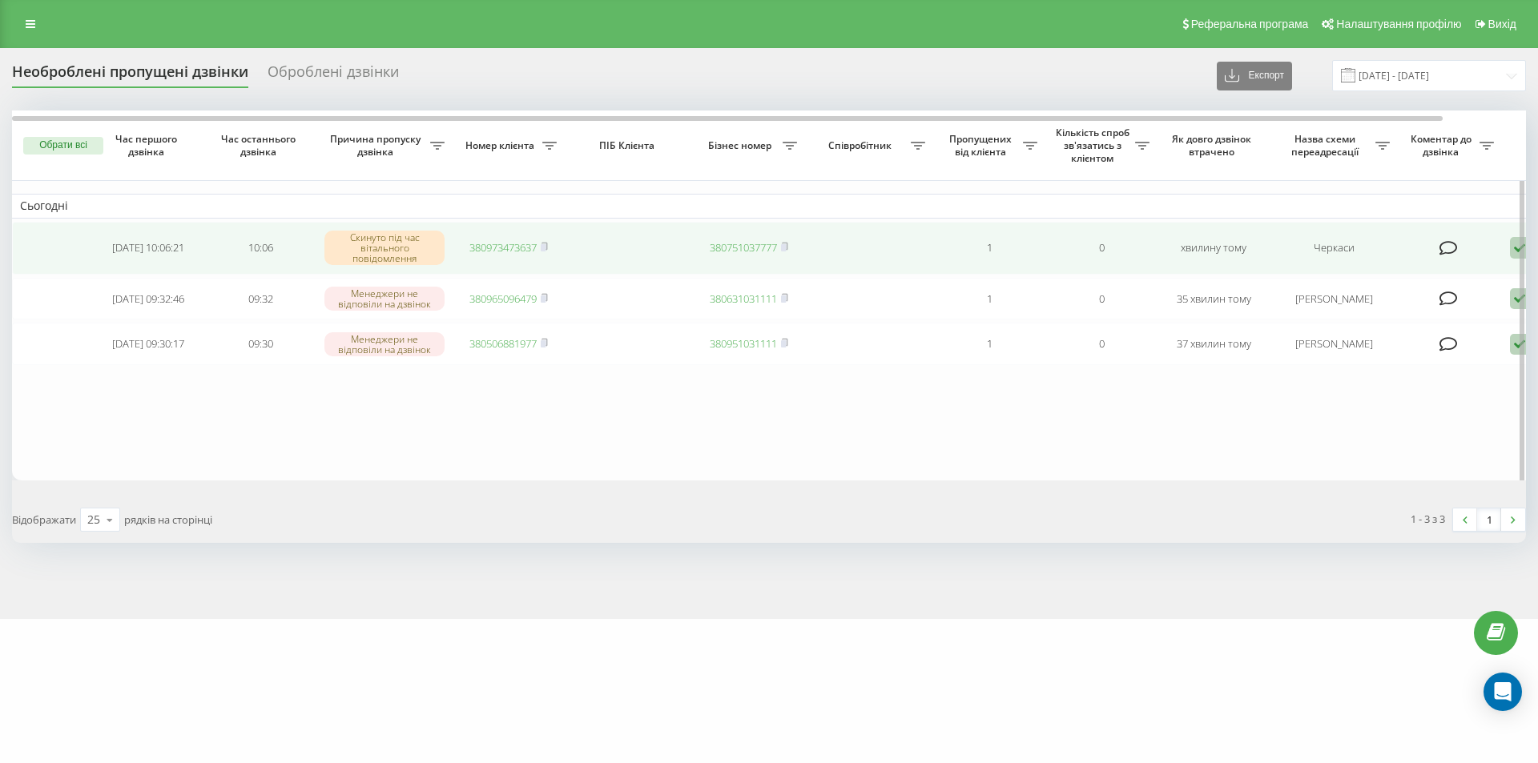
click at [1510, 247] on icon at bounding box center [1518, 248] width 19 height 22
click at [1419, 302] on span "Зв'язався з клієнтом за допомогою іншого каналу" at bounding box center [1451, 302] width 274 height 15
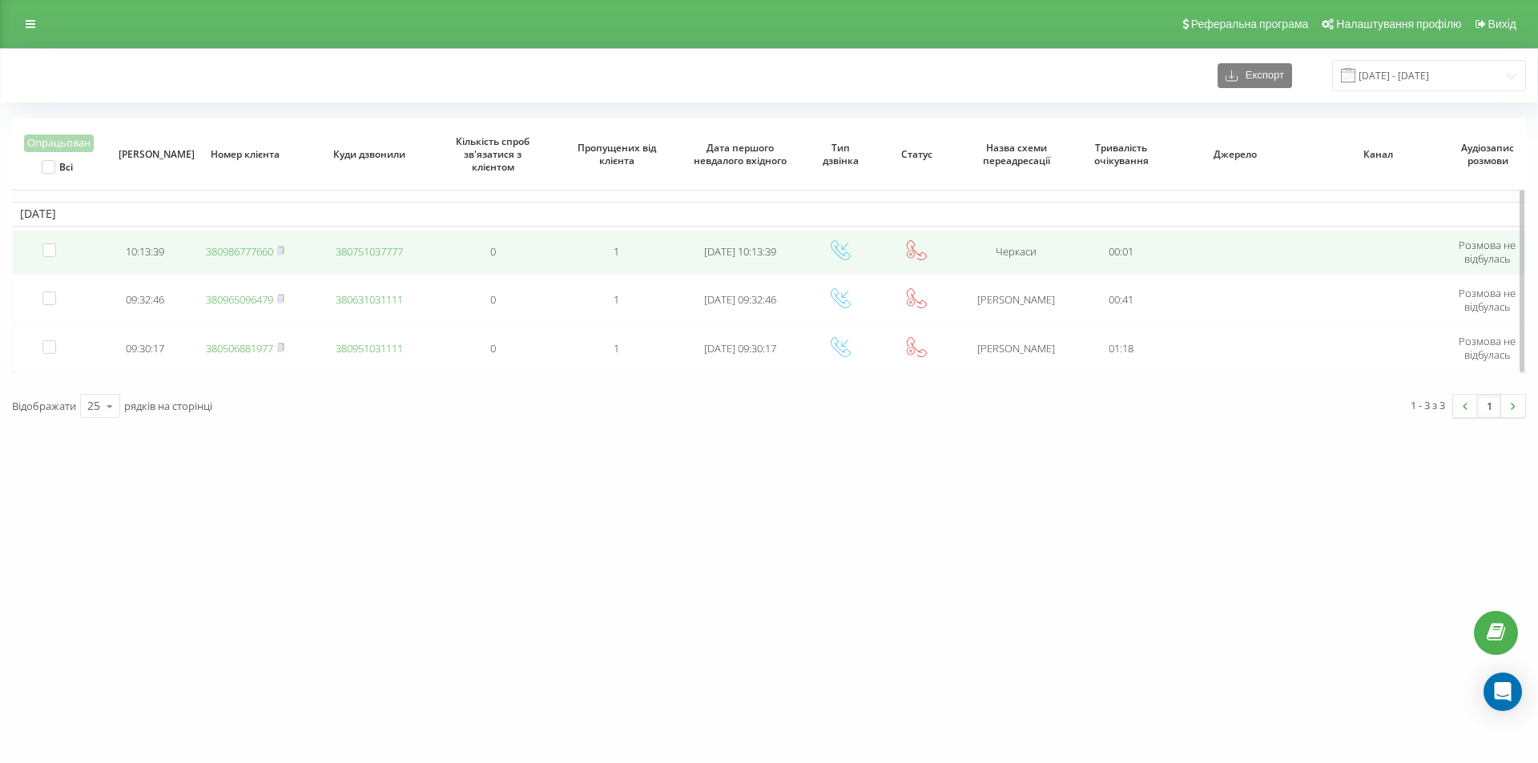
click at [269, 252] on link "380986777660" at bounding box center [239, 251] width 67 height 14
click at [247, 249] on link "380937353665" at bounding box center [239, 251] width 67 height 14
click at [269, 254] on link "380976418515" at bounding box center [239, 251] width 67 height 14
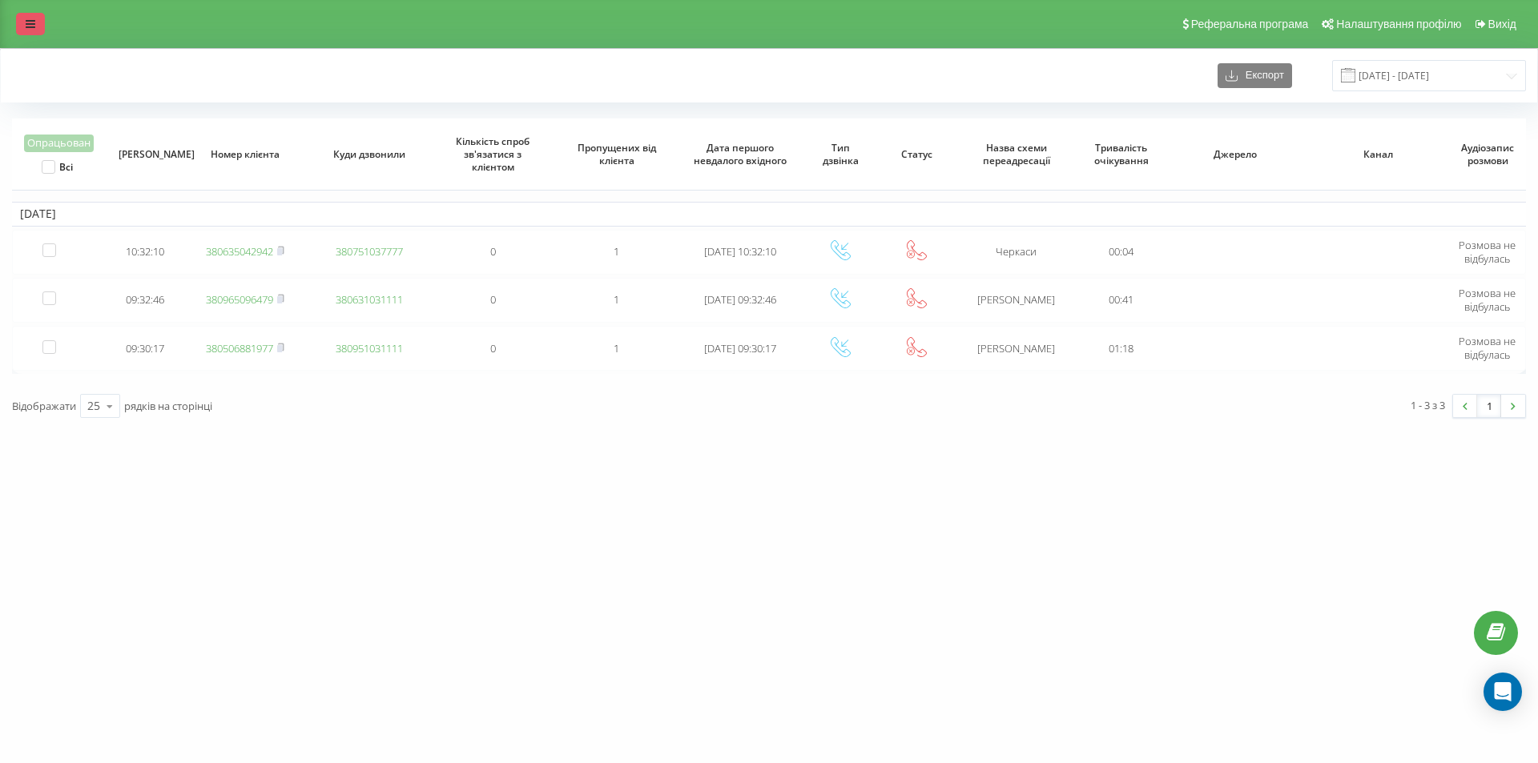
click at [32, 30] on link at bounding box center [30, 24] width 29 height 22
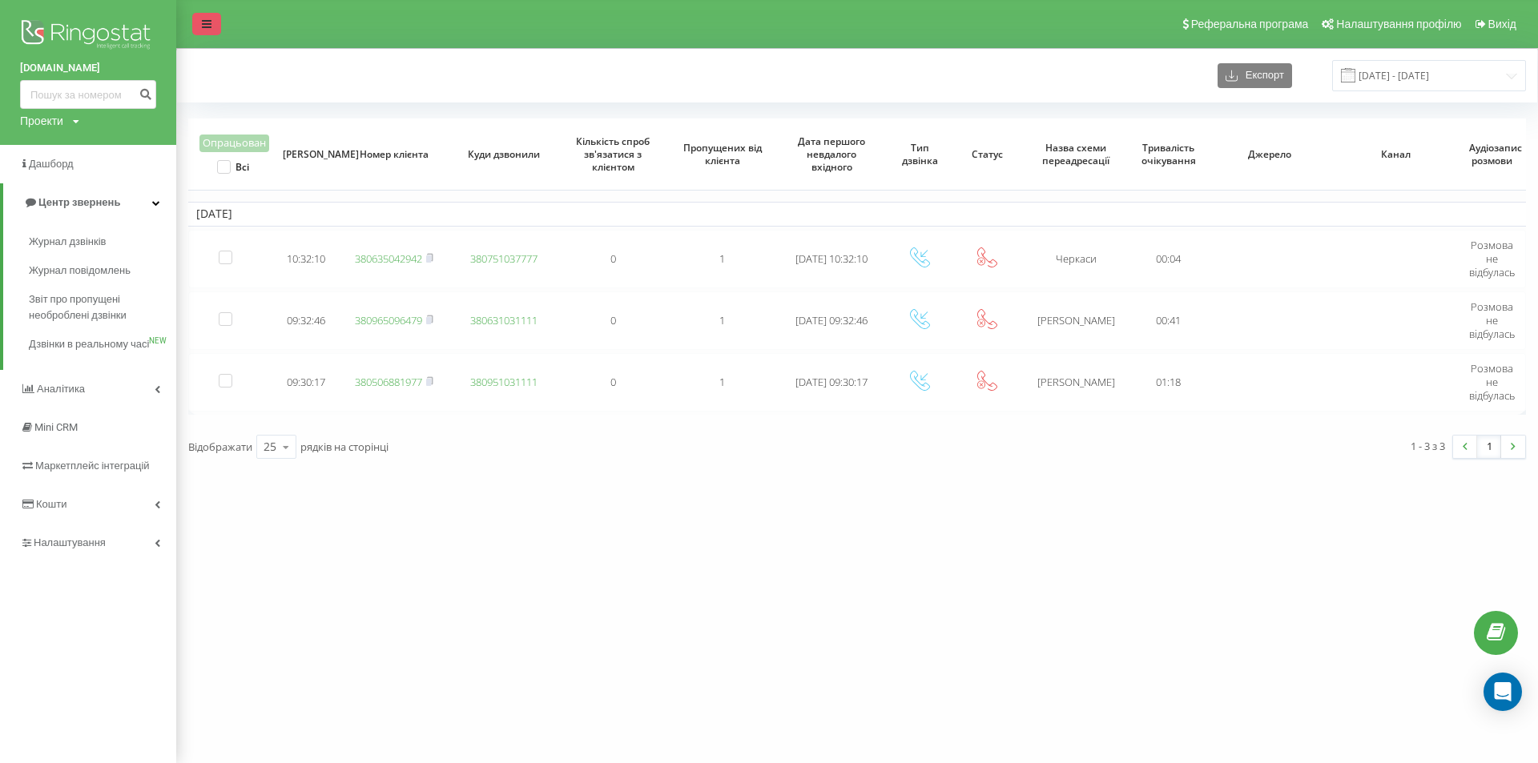
drag, startPoint x: 102, startPoint y: 246, endPoint x: 212, endPoint y: 22, distance: 250.0
click at [212, 22] on link at bounding box center [206, 24] width 29 height 22
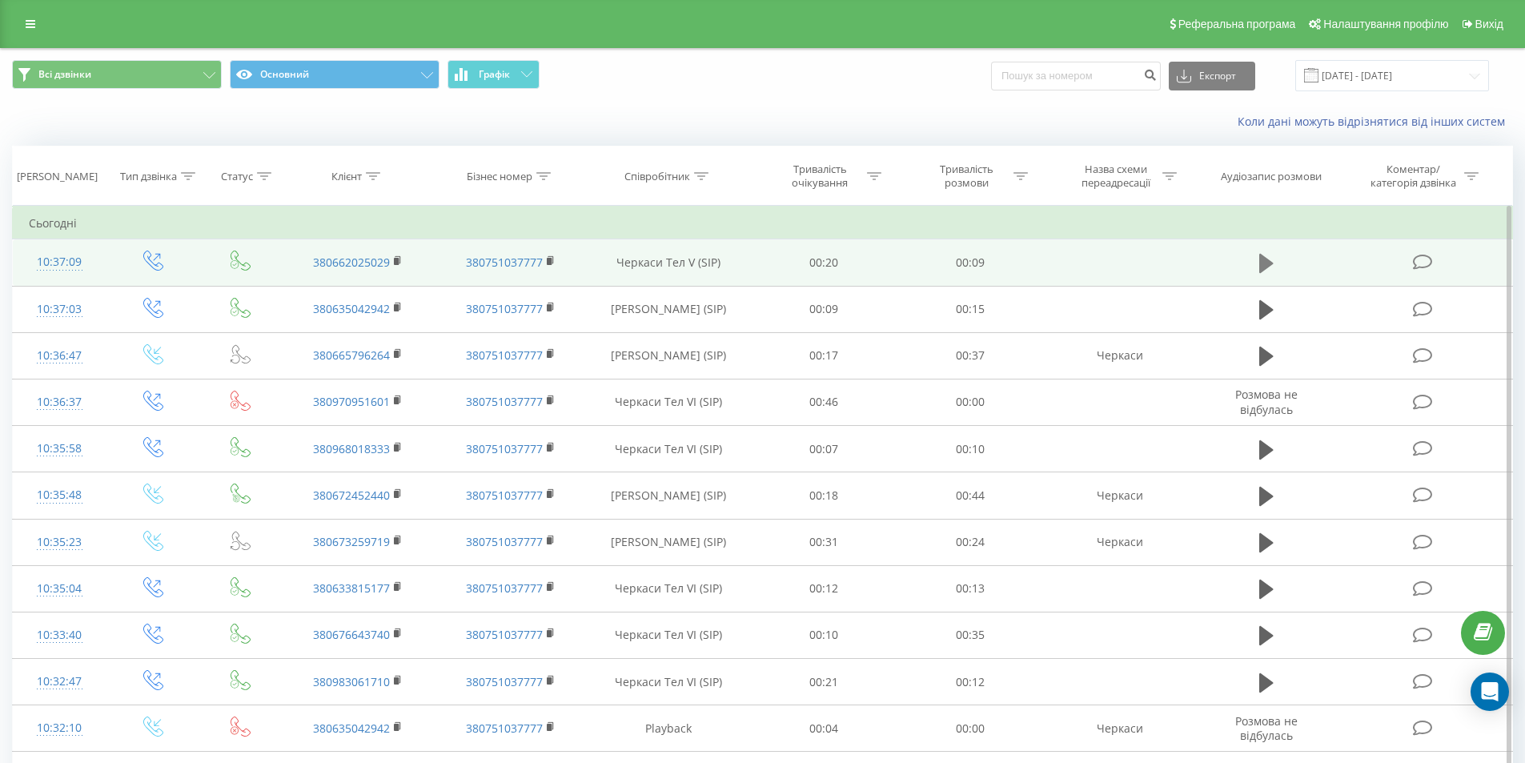
click at [1256, 261] on button at bounding box center [1267, 263] width 24 height 24
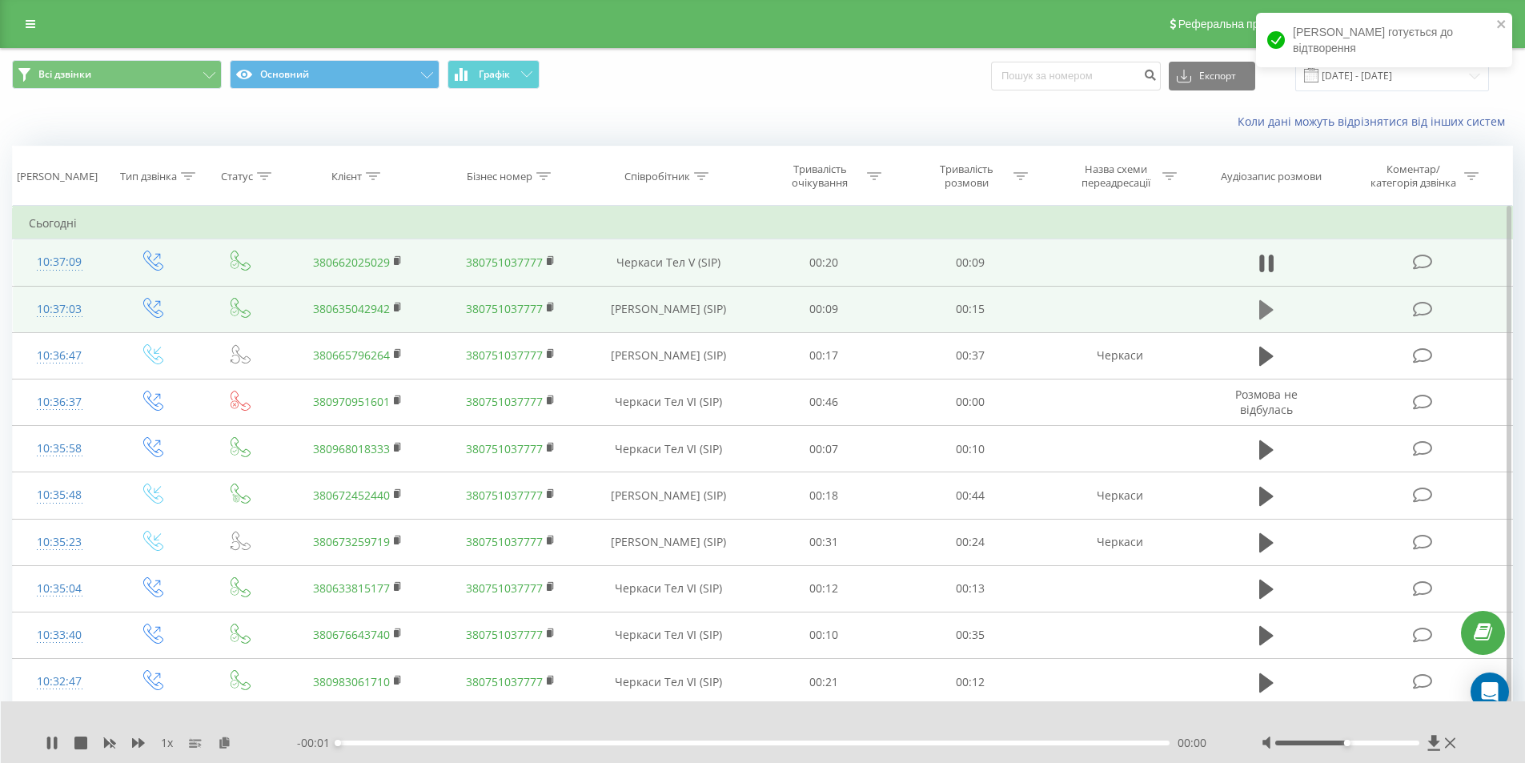
click at [1255, 313] on button at bounding box center [1267, 310] width 24 height 24
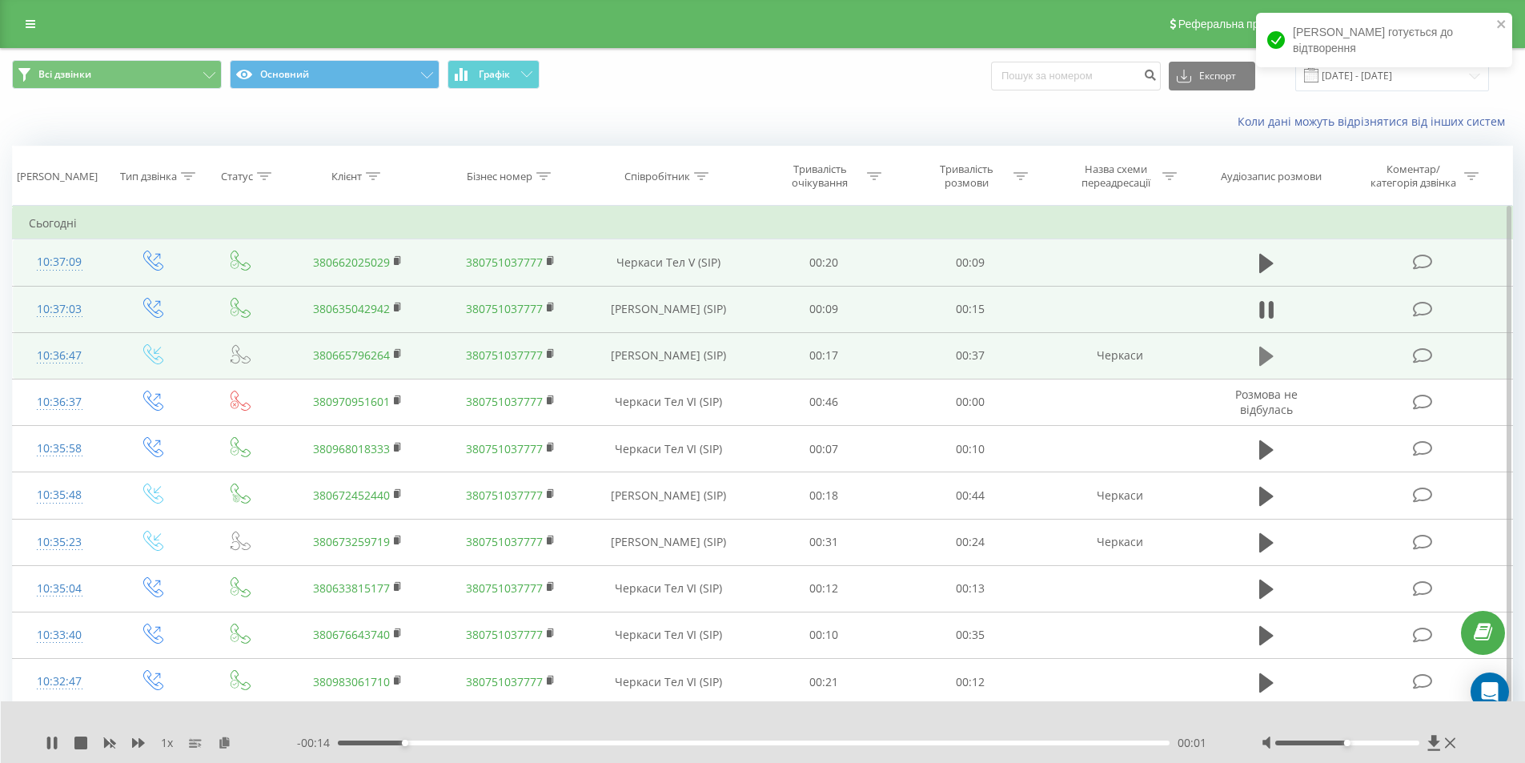
click at [1264, 360] on icon at bounding box center [1267, 356] width 14 height 19
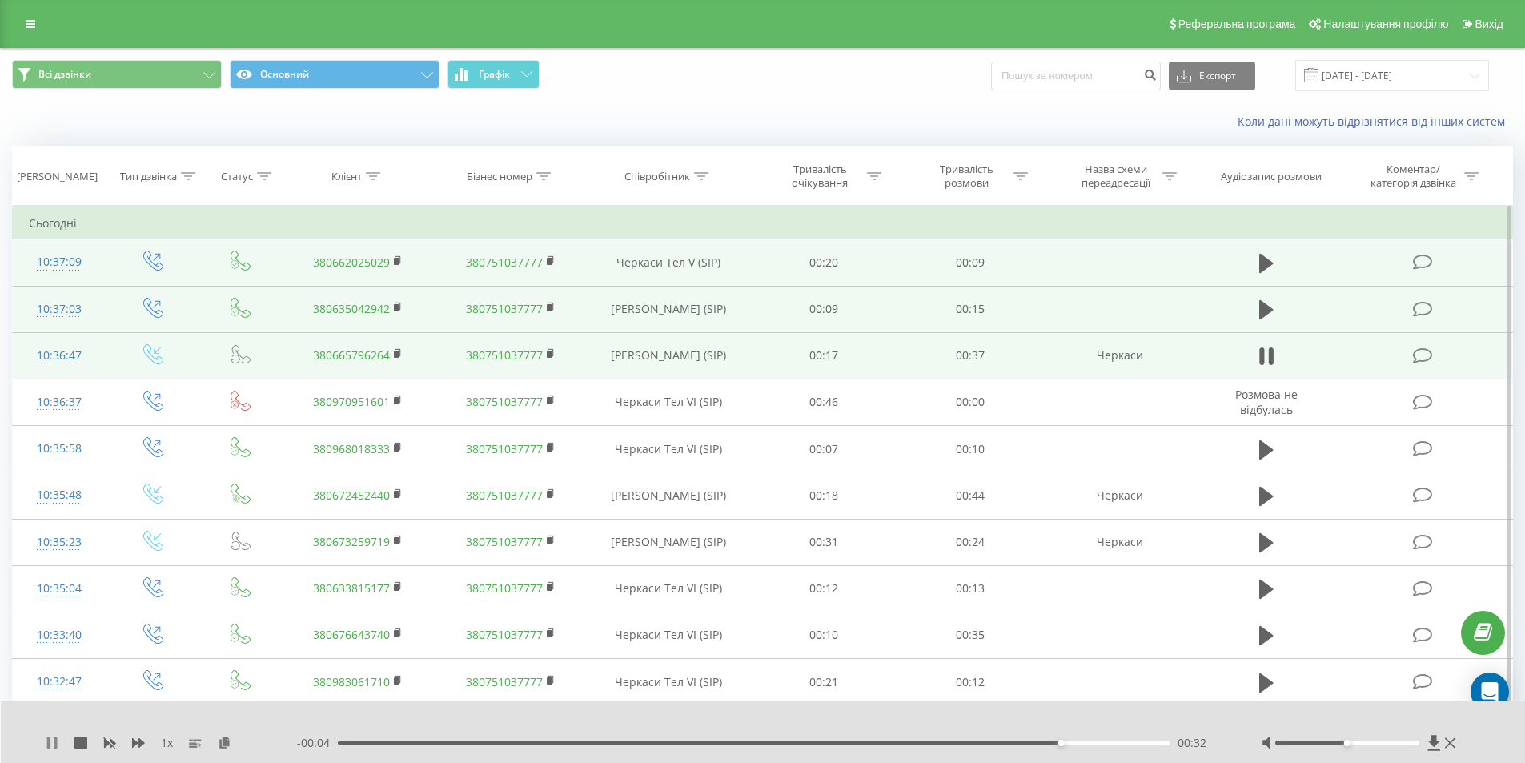
click at [50, 746] on icon at bounding box center [48, 743] width 3 height 13
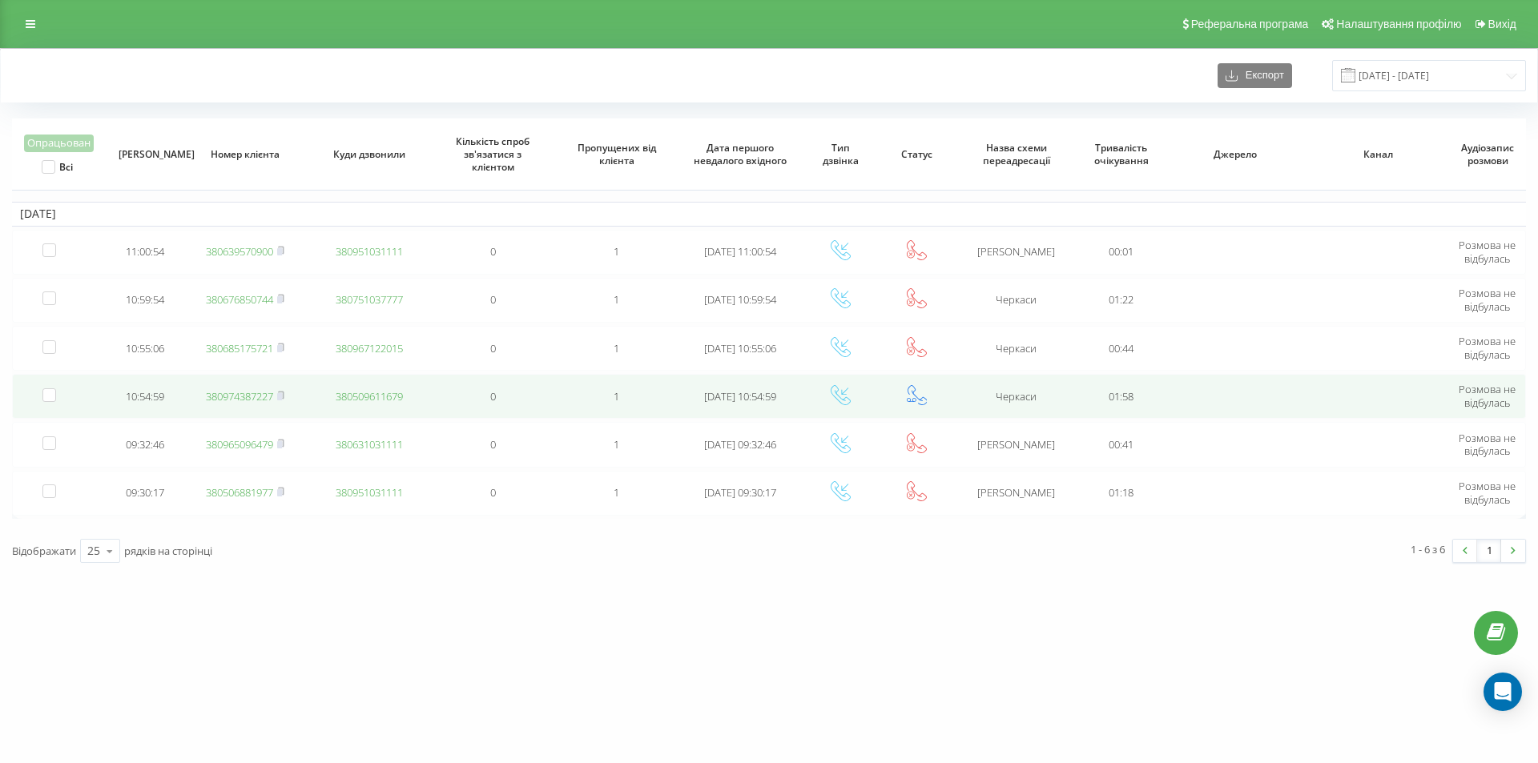
click at [248, 394] on link "380974387227" at bounding box center [239, 396] width 67 height 14
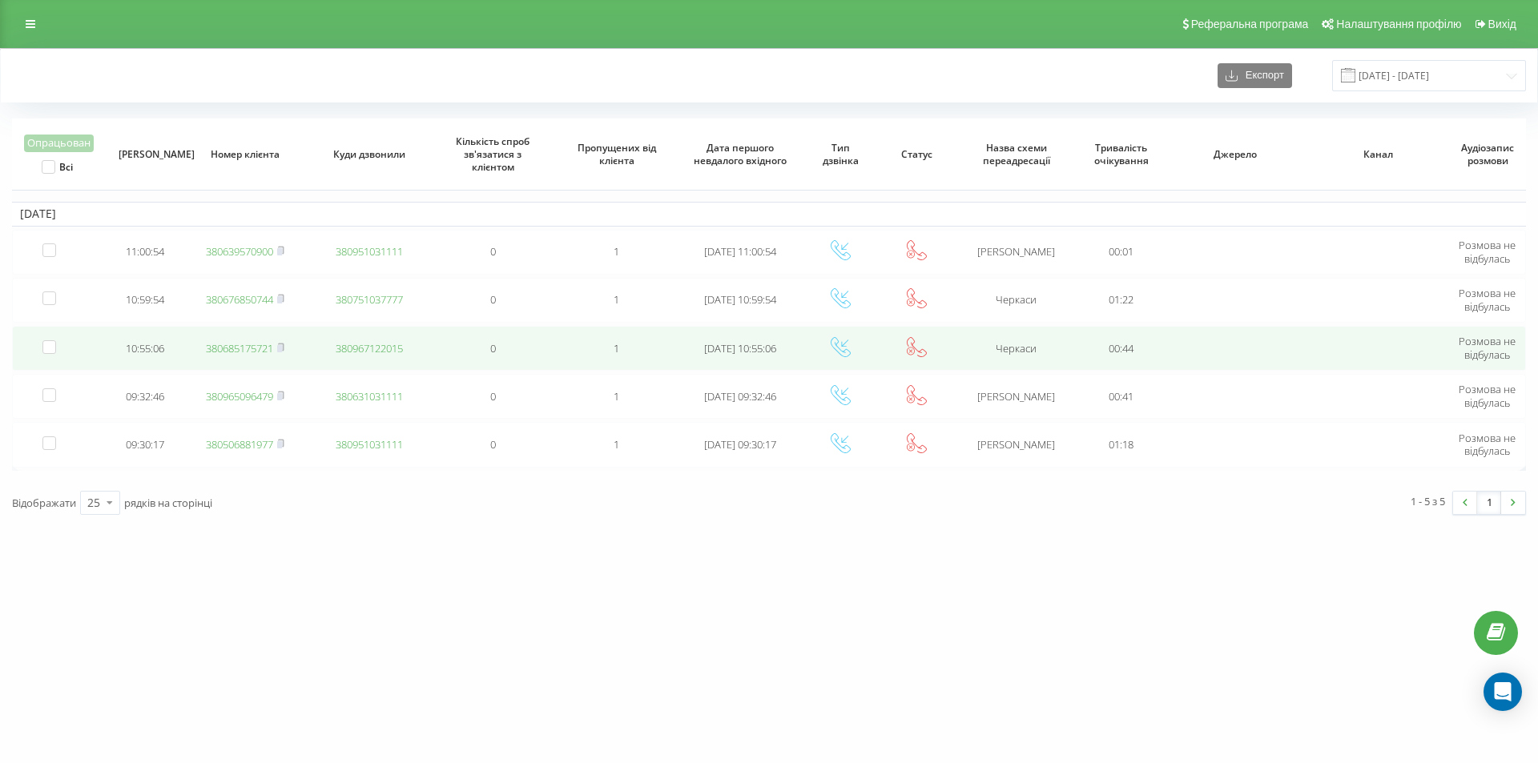
click at [247, 348] on link "380685175721" at bounding box center [239, 348] width 67 height 14
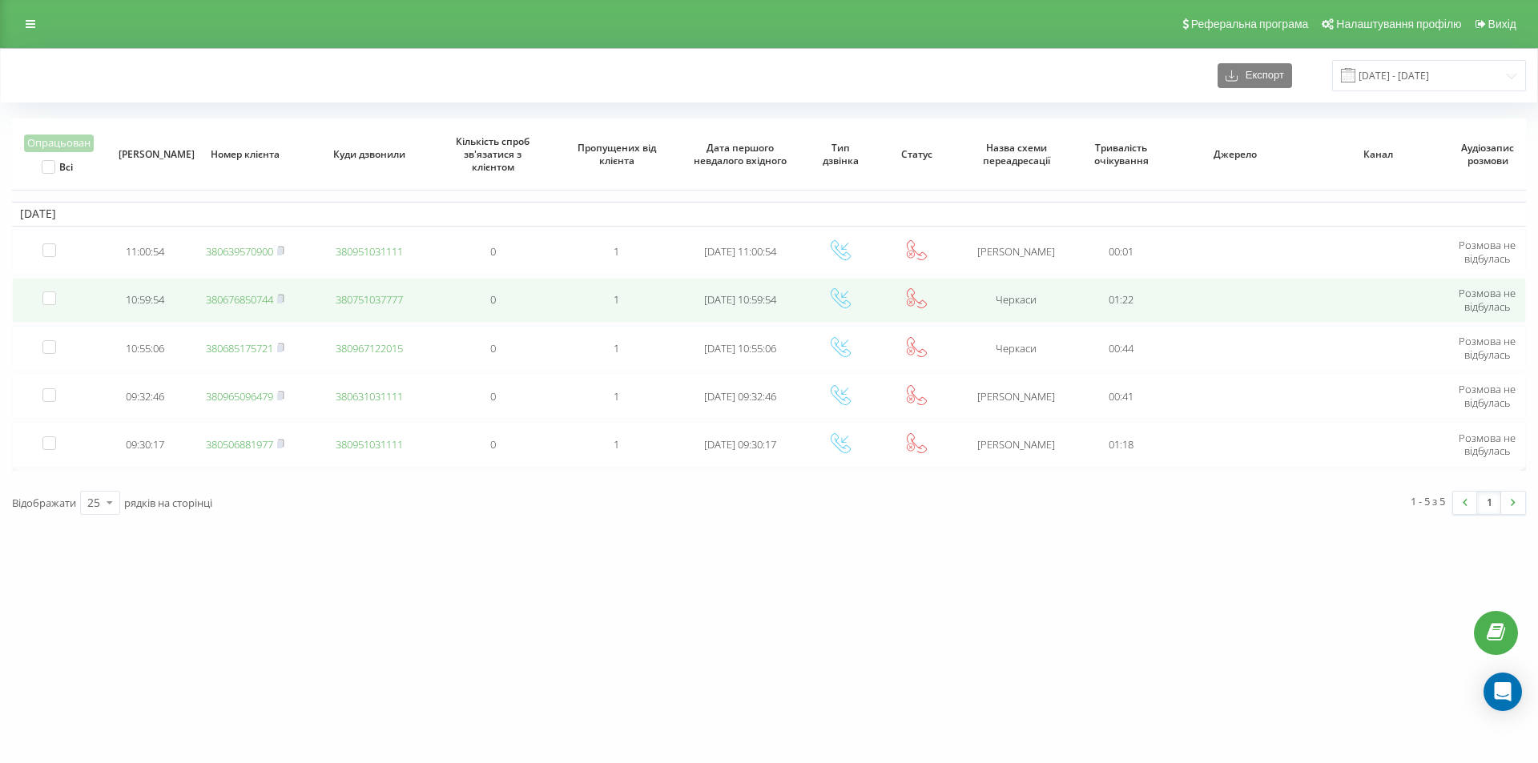
click at [229, 298] on link "380676850744" at bounding box center [239, 299] width 67 height 14
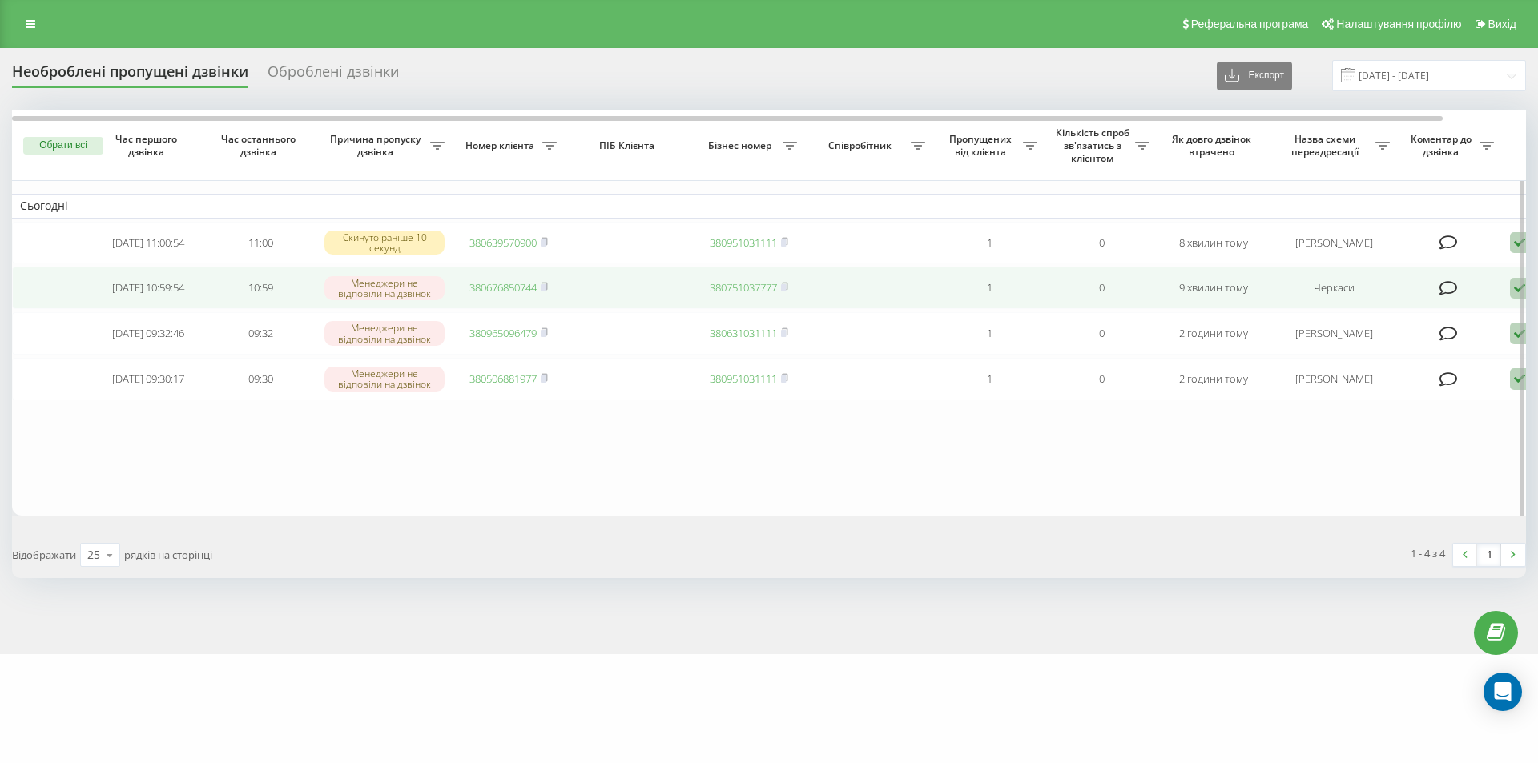
click at [1512, 295] on icon at bounding box center [1518, 289] width 19 height 22
click at [1393, 347] on span "Зв'язався з клієнтом за допомогою іншого каналу" at bounding box center [1451, 342] width 274 height 15
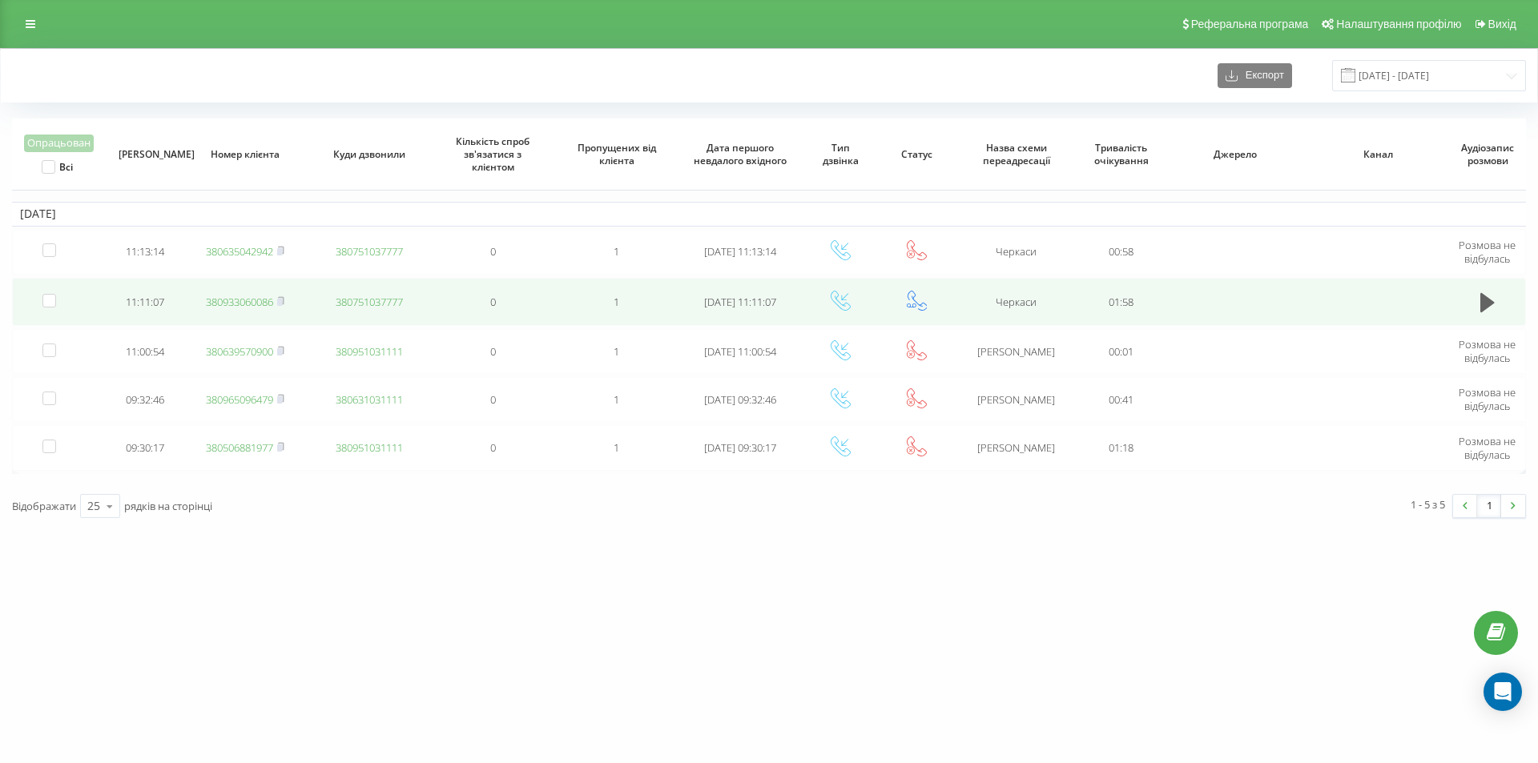
click at [260, 303] on link "380933060086" at bounding box center [239, 302] width 67 height 14
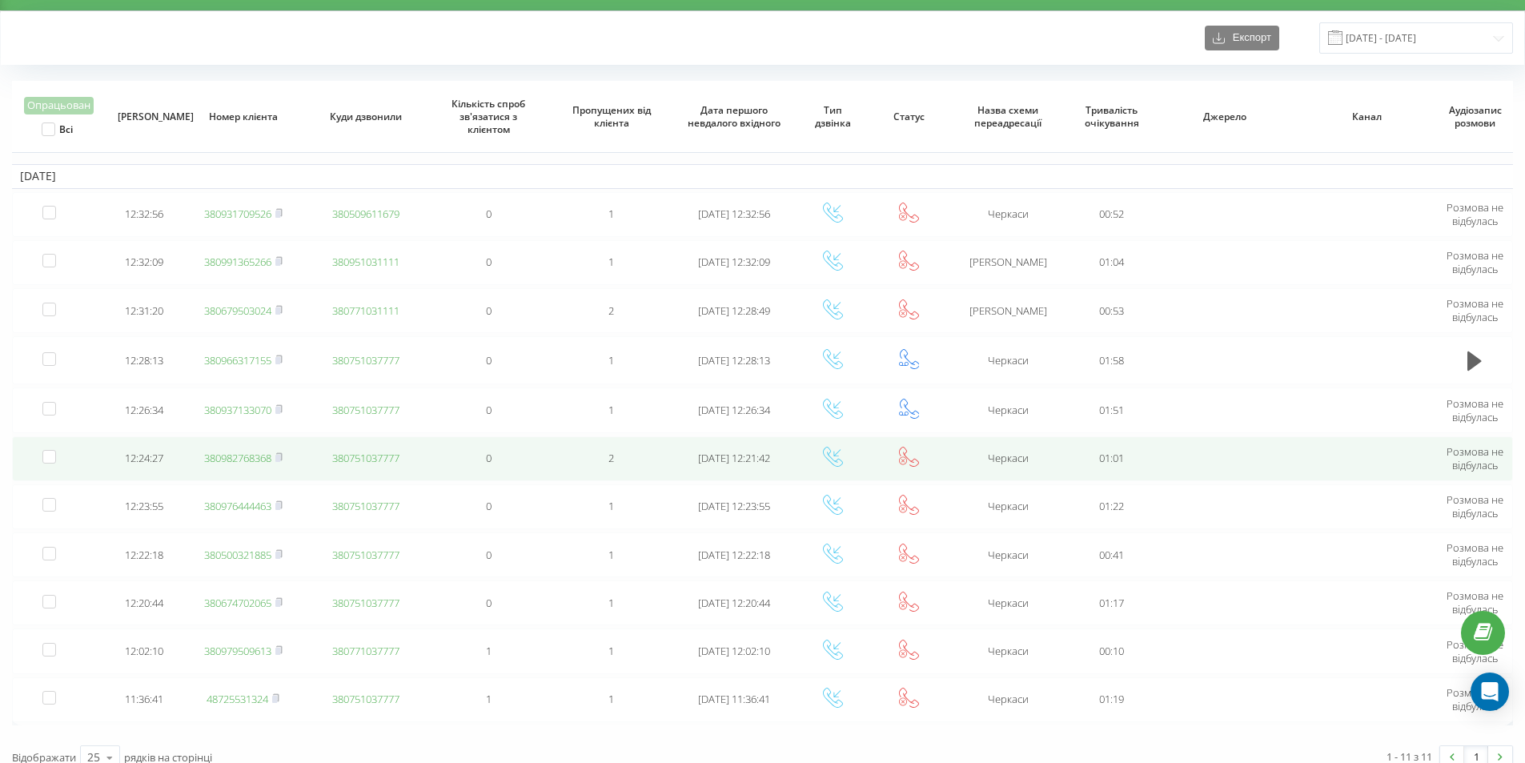
scroll to position [56, 0]
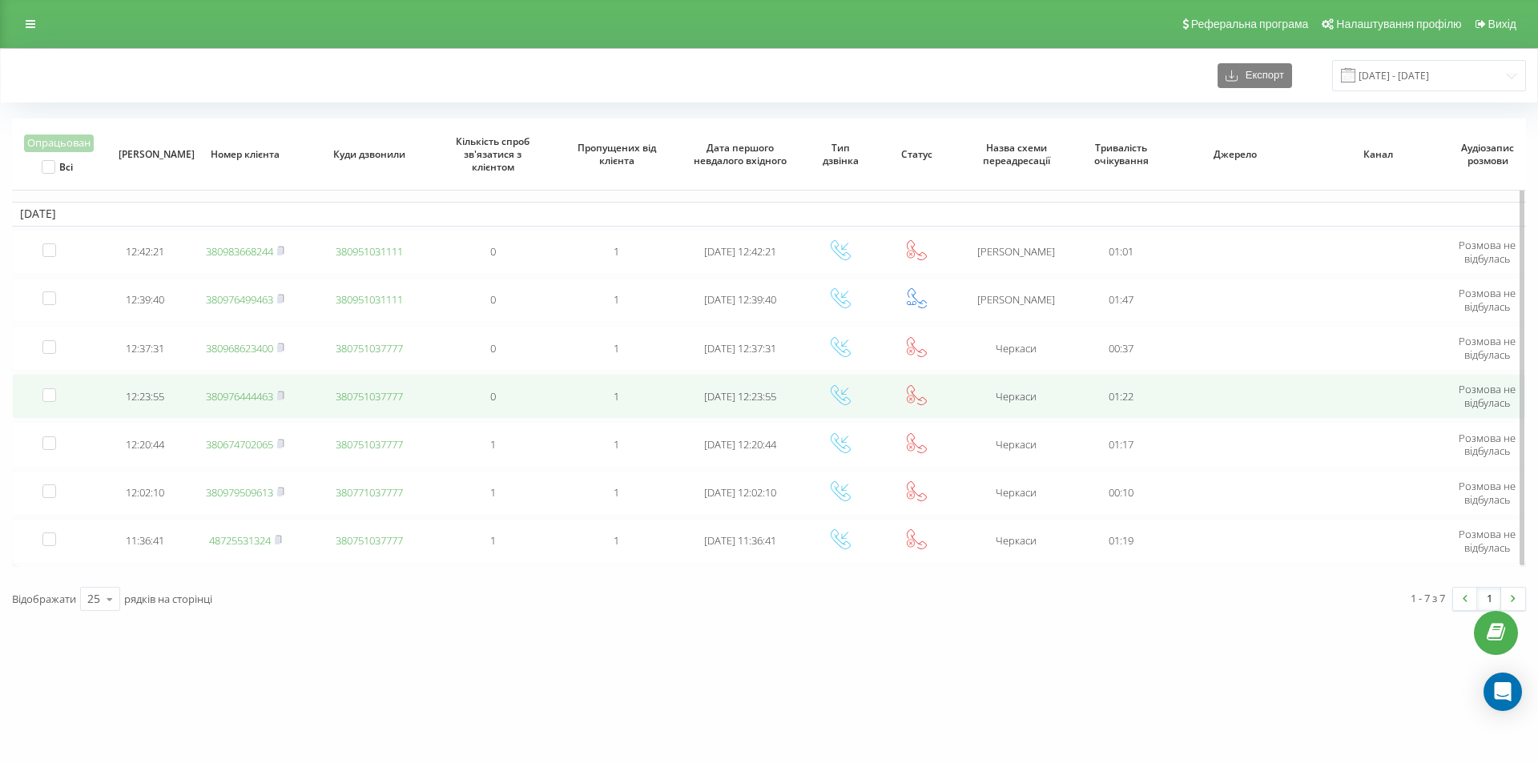
click at [264, 394] on link "380976444463" at bounding box center [239, 396] width 67 height 14
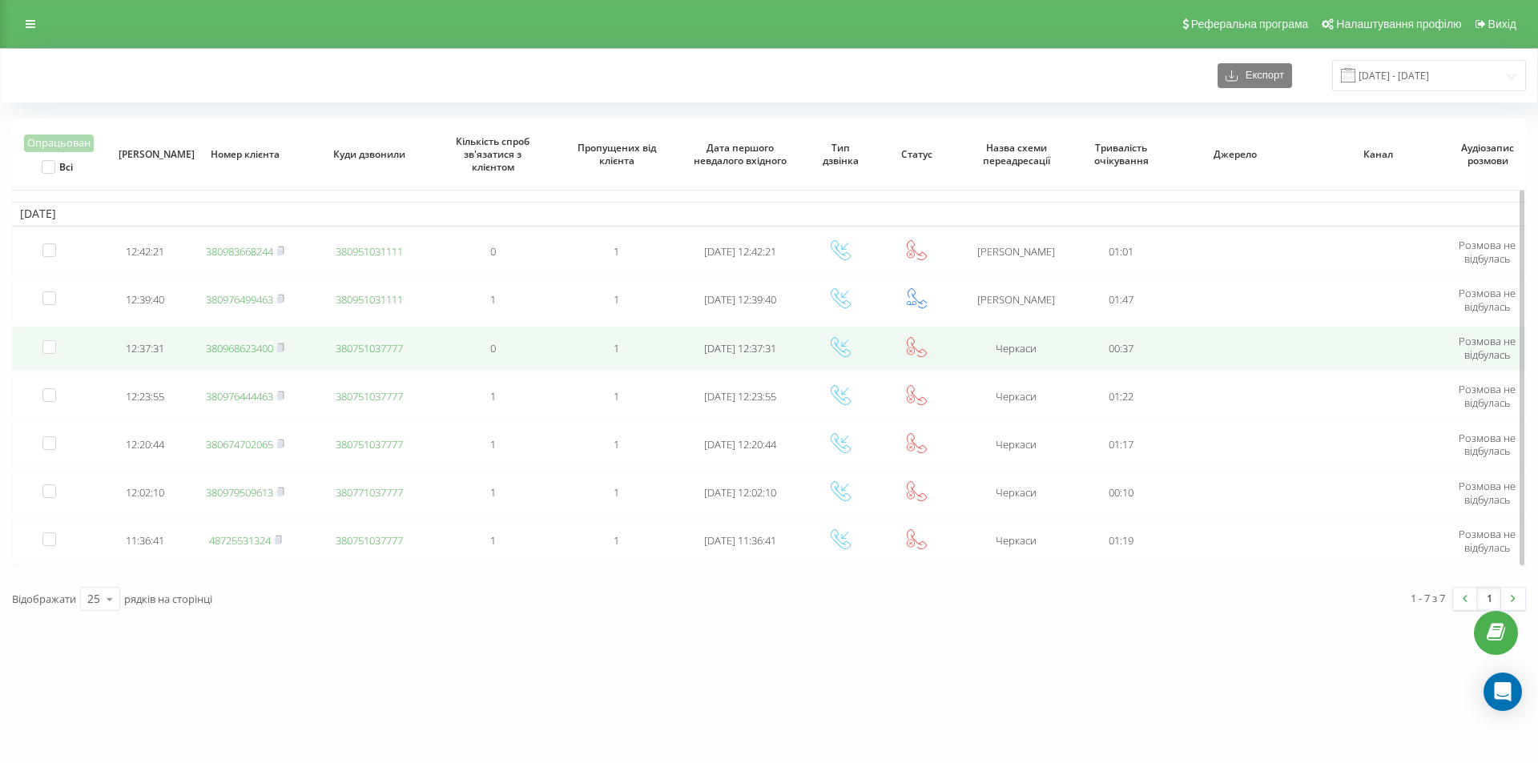
click at [248, 347] on link "380968623400" at bounding box center [239, 348] width 67 height 14
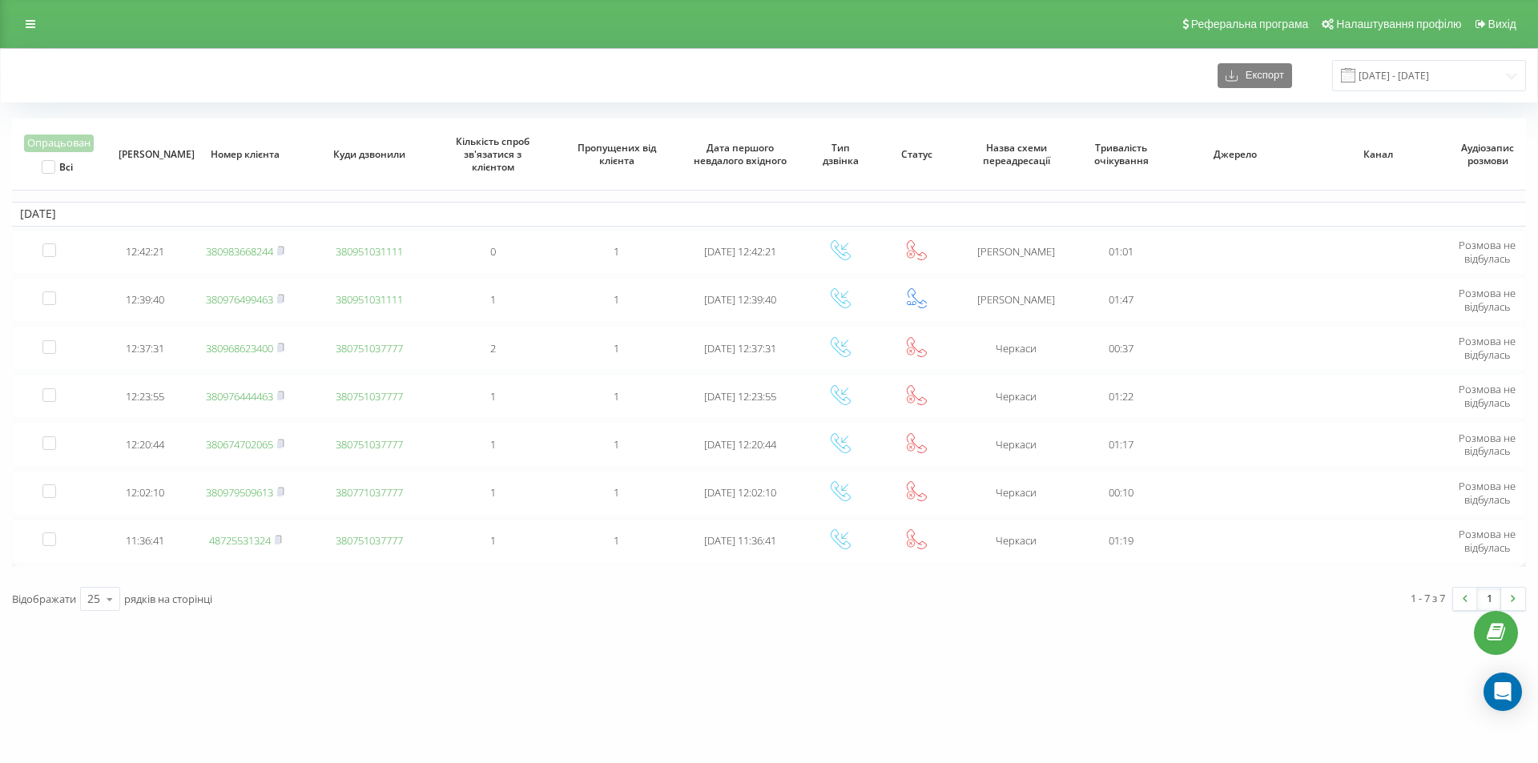
drag, startPoint x: 354, startPoint y: 47, endPoint x: 318, endPoint y: 16, distance: 47.7
click at [354, 46] on div "Реферальна програма Налаштування профілю Вихід" at bounding box center [769, 24] width 1538 height 48
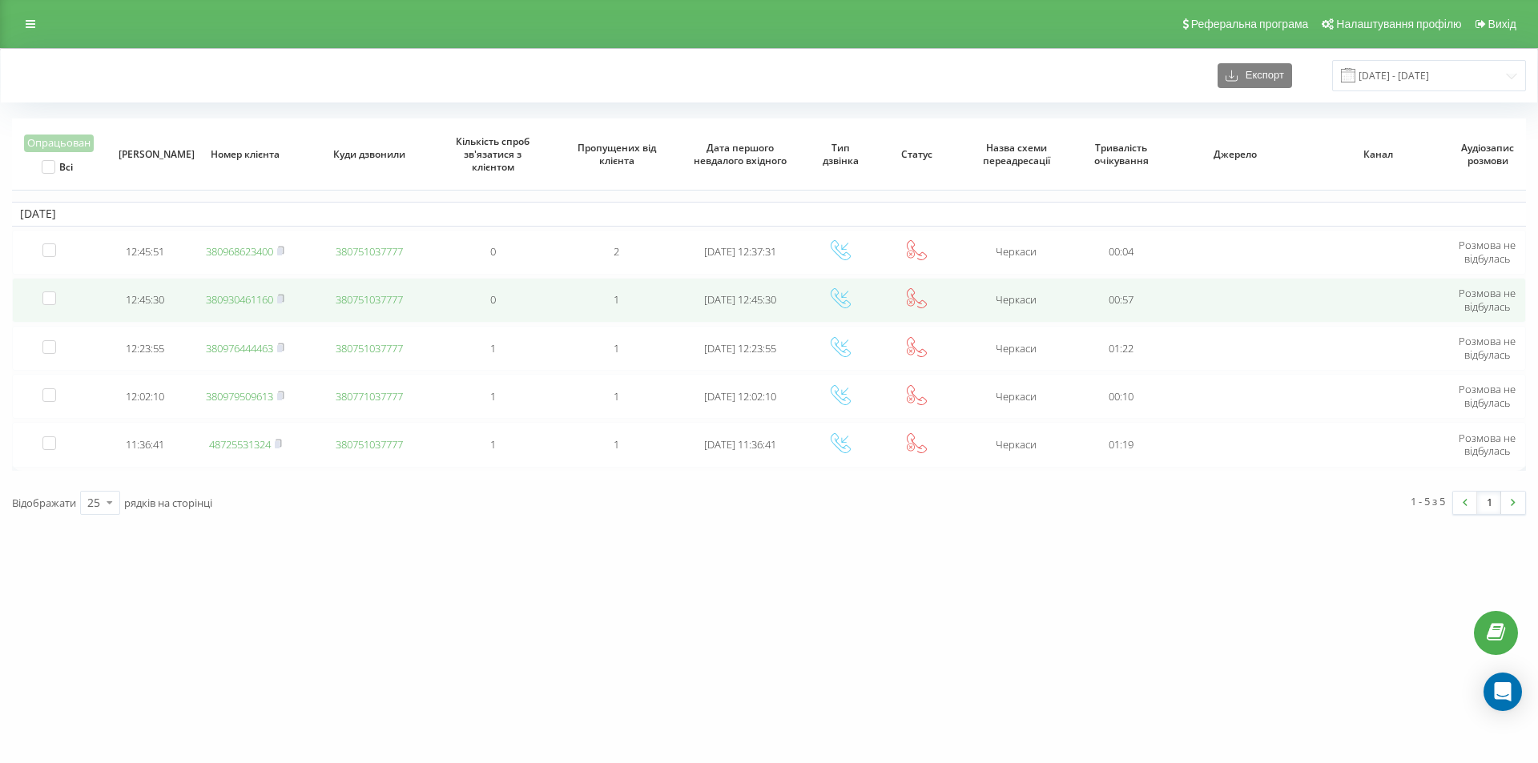
click at [253, 300] on link "380930461160" at bounding box center [239, 299] width 67 height 14
click at [255, 296] on link "380930461160" at bounding box center [239, 299] width 67 height 14
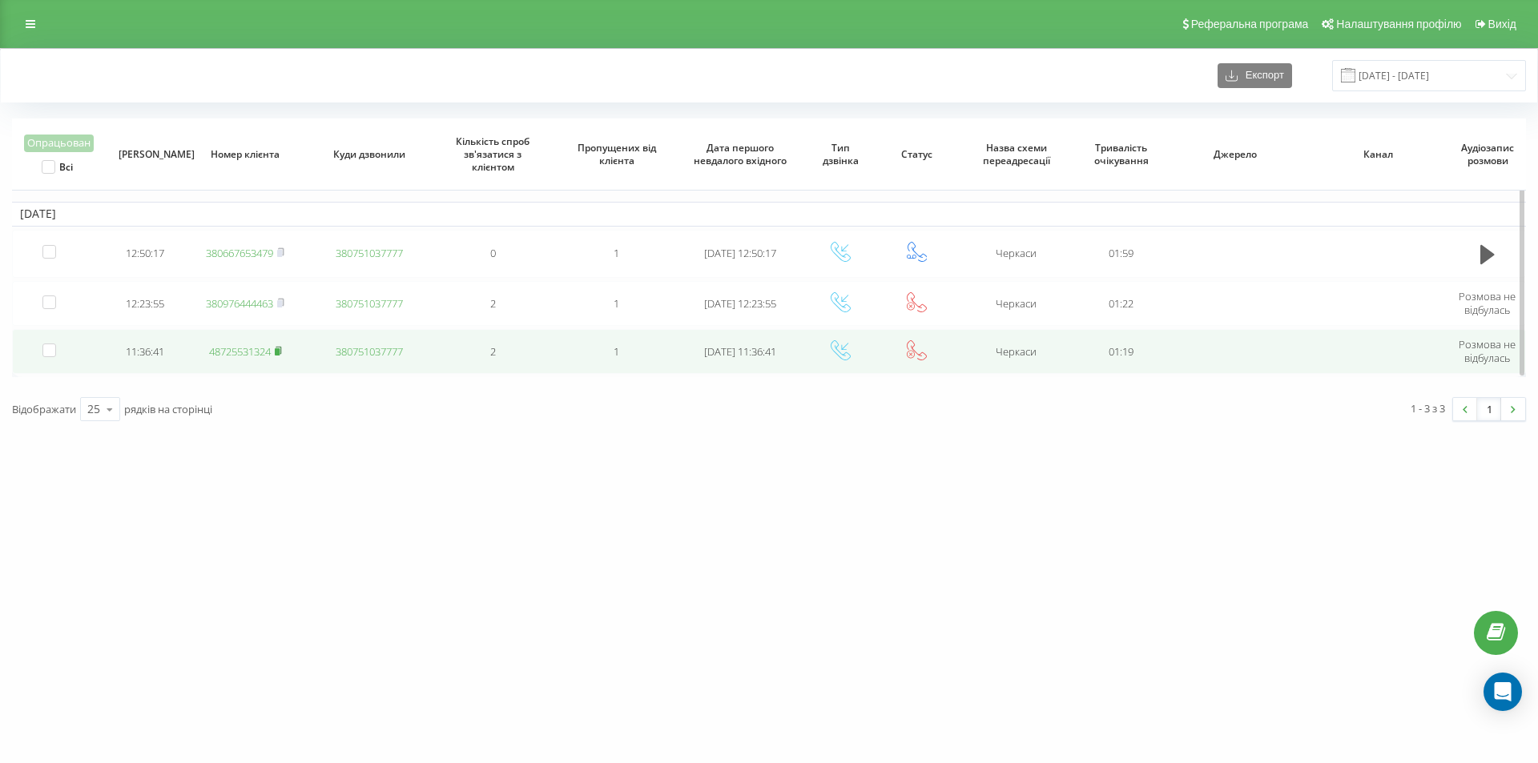
click at [279, 351] on rect at bounding box center [277, 351] width 5 height 7
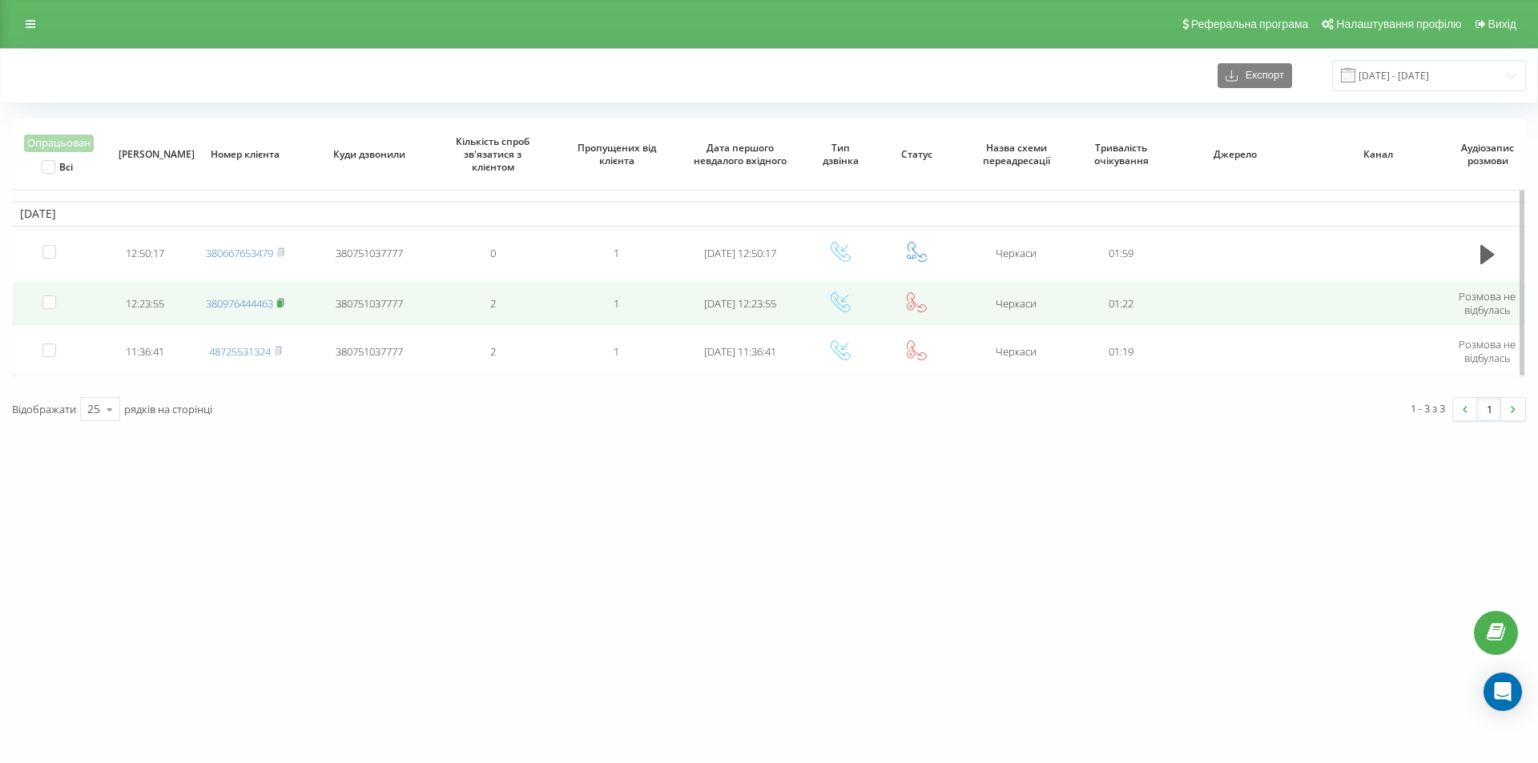
drag, startPoint x: 0, startPoint y: 0, endPoint x: 286, endPoint y: 303, distance: 416.9
click at [284, 303] on icon at bounding box center [282, 301] width 6 height 7
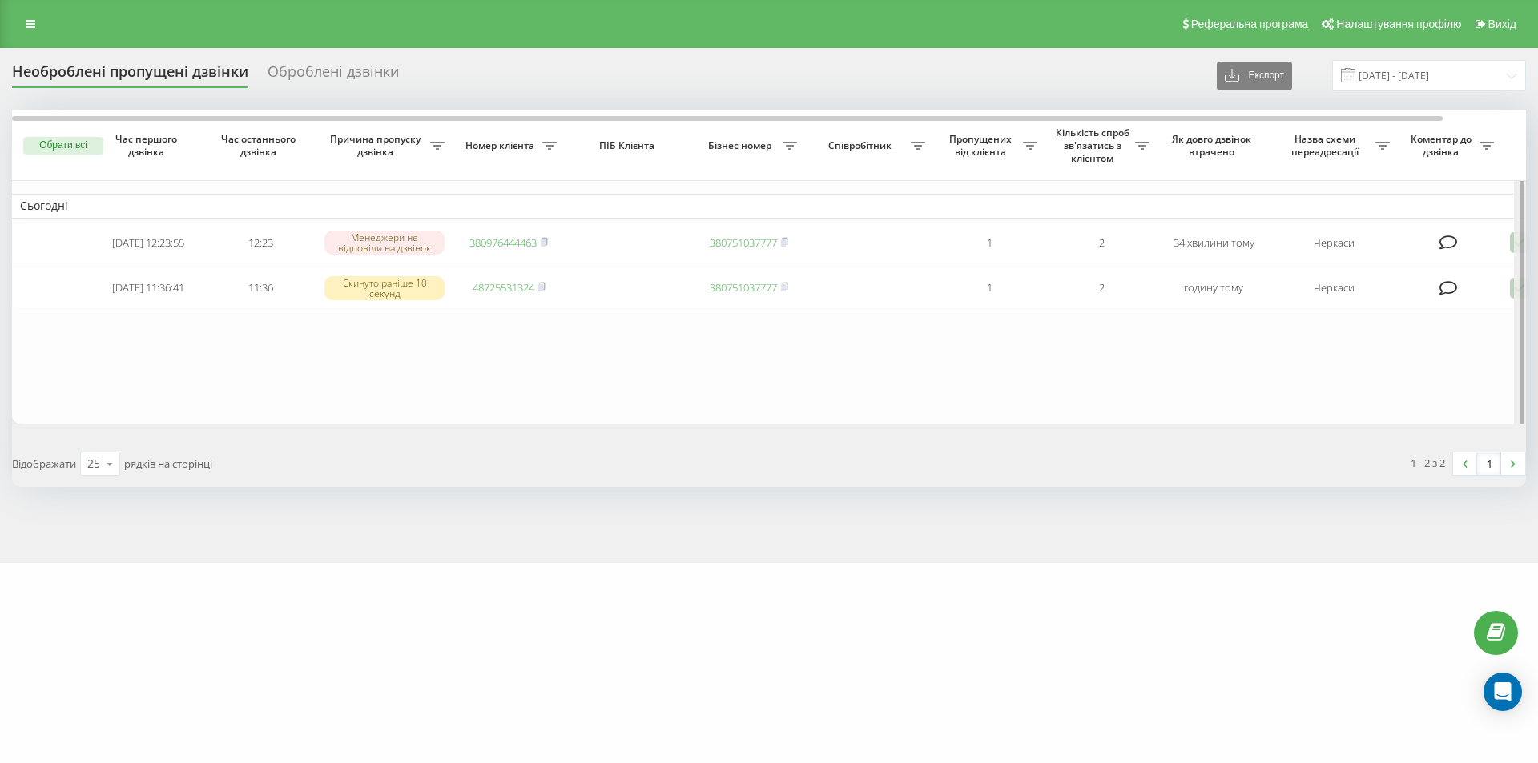
click at [1514, 240] on div at bounding box center [1519, 270] width 12 height 319
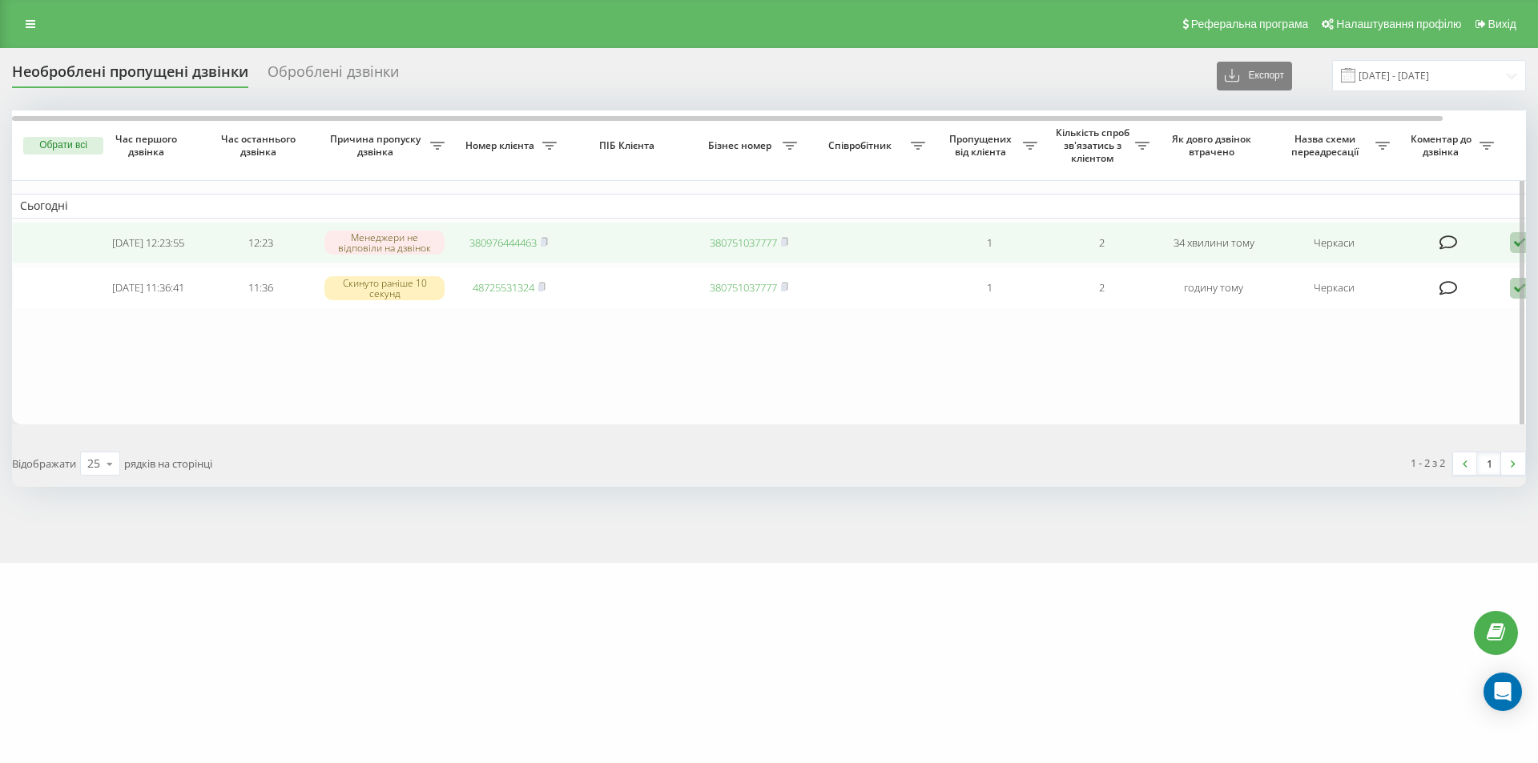
click at [1508, 236] on td "Обробити Не вдалося зв'язатися Зв'язався з клієнтом за допомогою іншого каналу …" at bounding box center [1557, 243] width 112 height 42
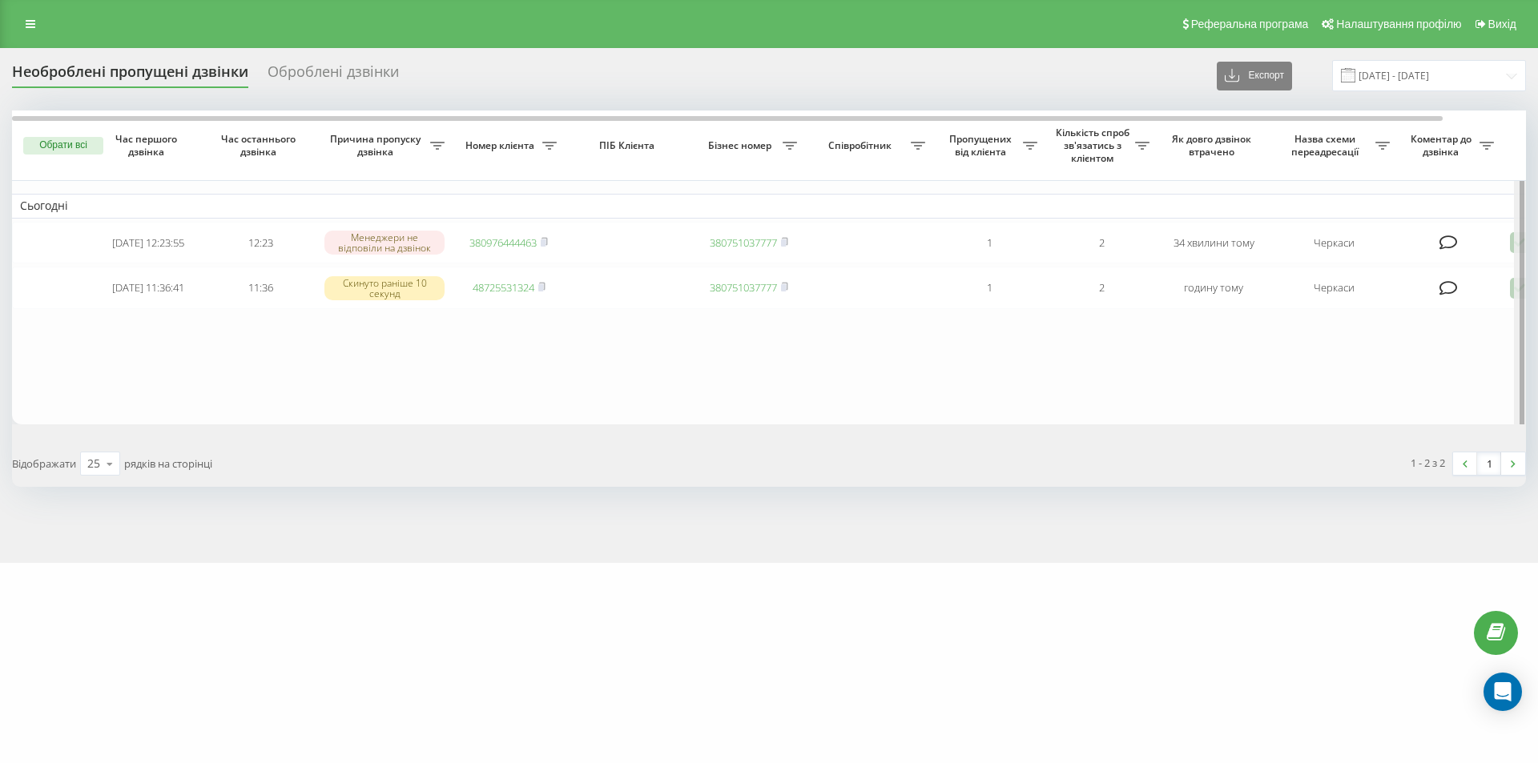
click at [1513, 242] on div at bounding box center [1519, 270] width 12 height 319
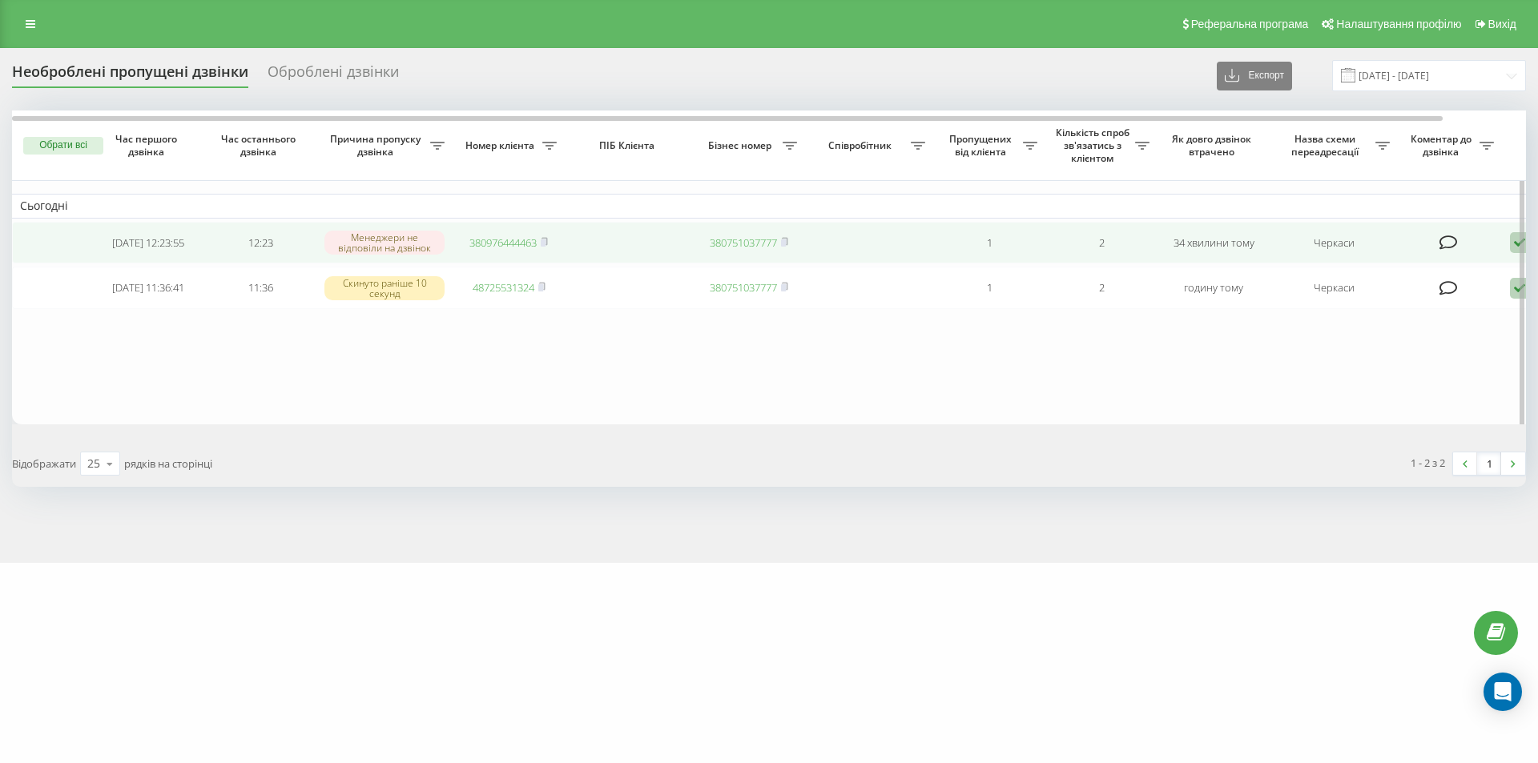
click at [1513, 251] on icon at bounding box center [1518, 243] width 19 height 22
click at [1427, 292] on span "Зв'язався з клієнтом за допомогою іншого каналу" at bounding box center [1451, 296] width 274 height 15
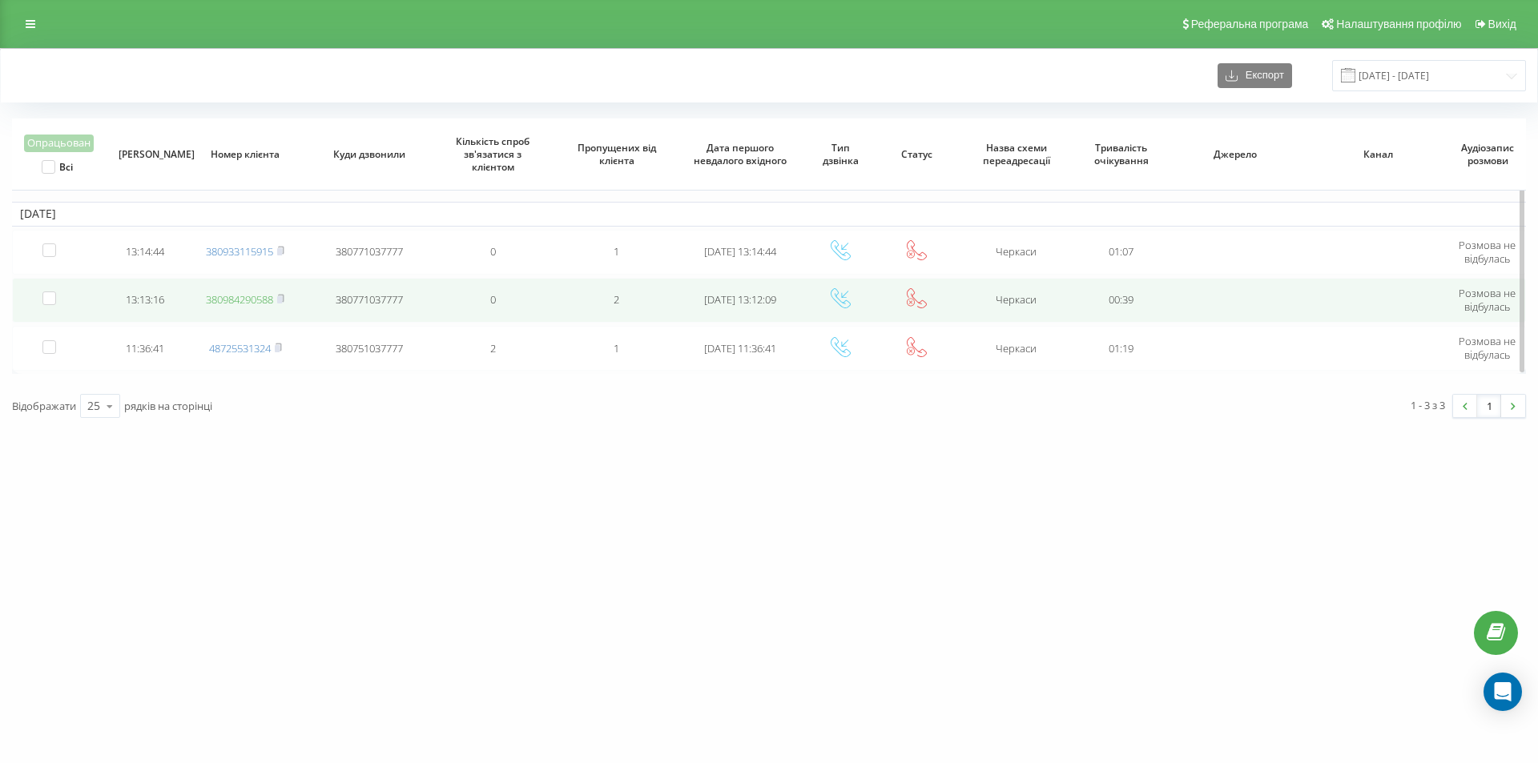
click at [259, 299] on link "380984290588" at bounding box center [239, 299] width 67 height 14
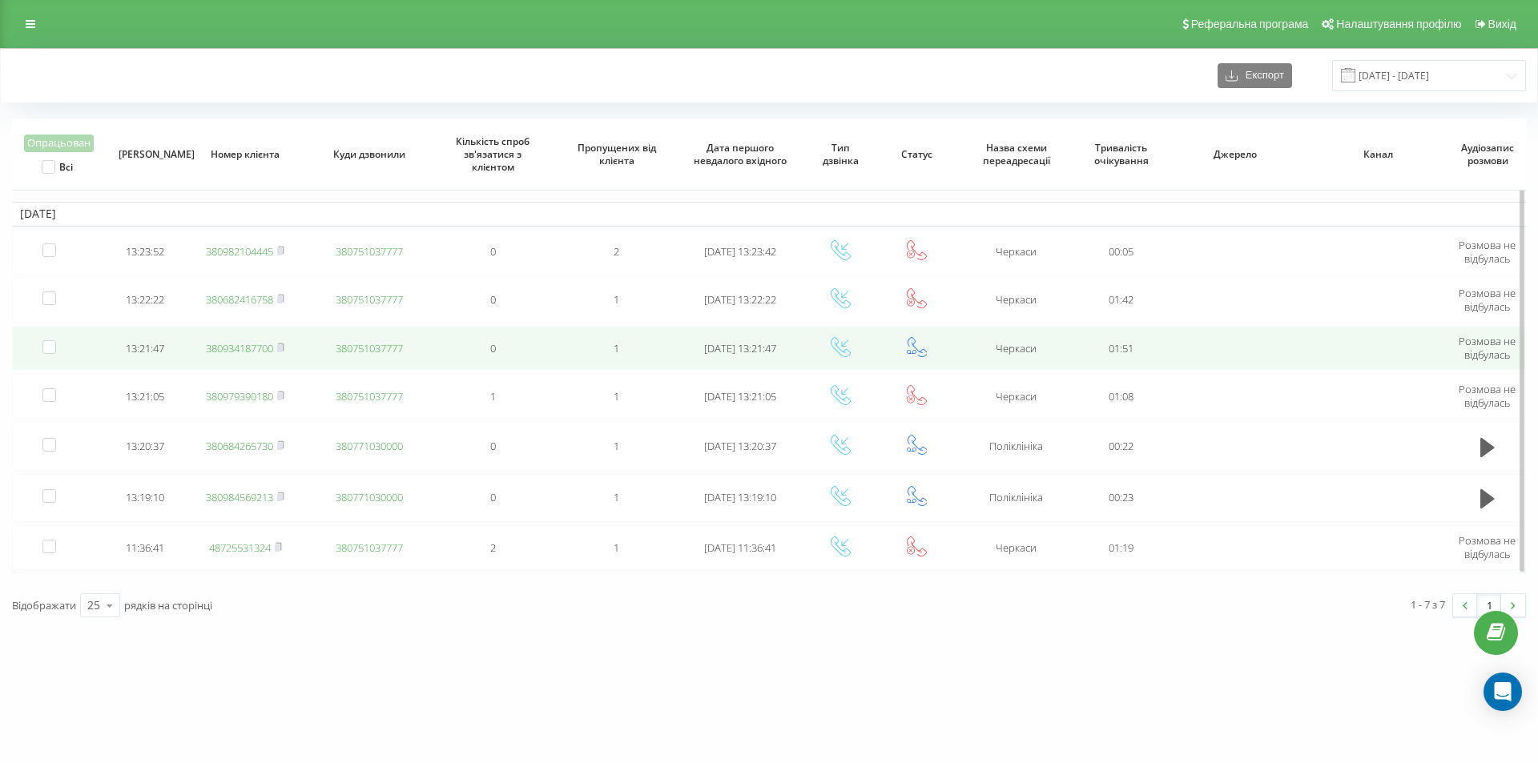
click at [265, 344] on link "380934187700" at bounding box center [239, 348] width 67 height 14
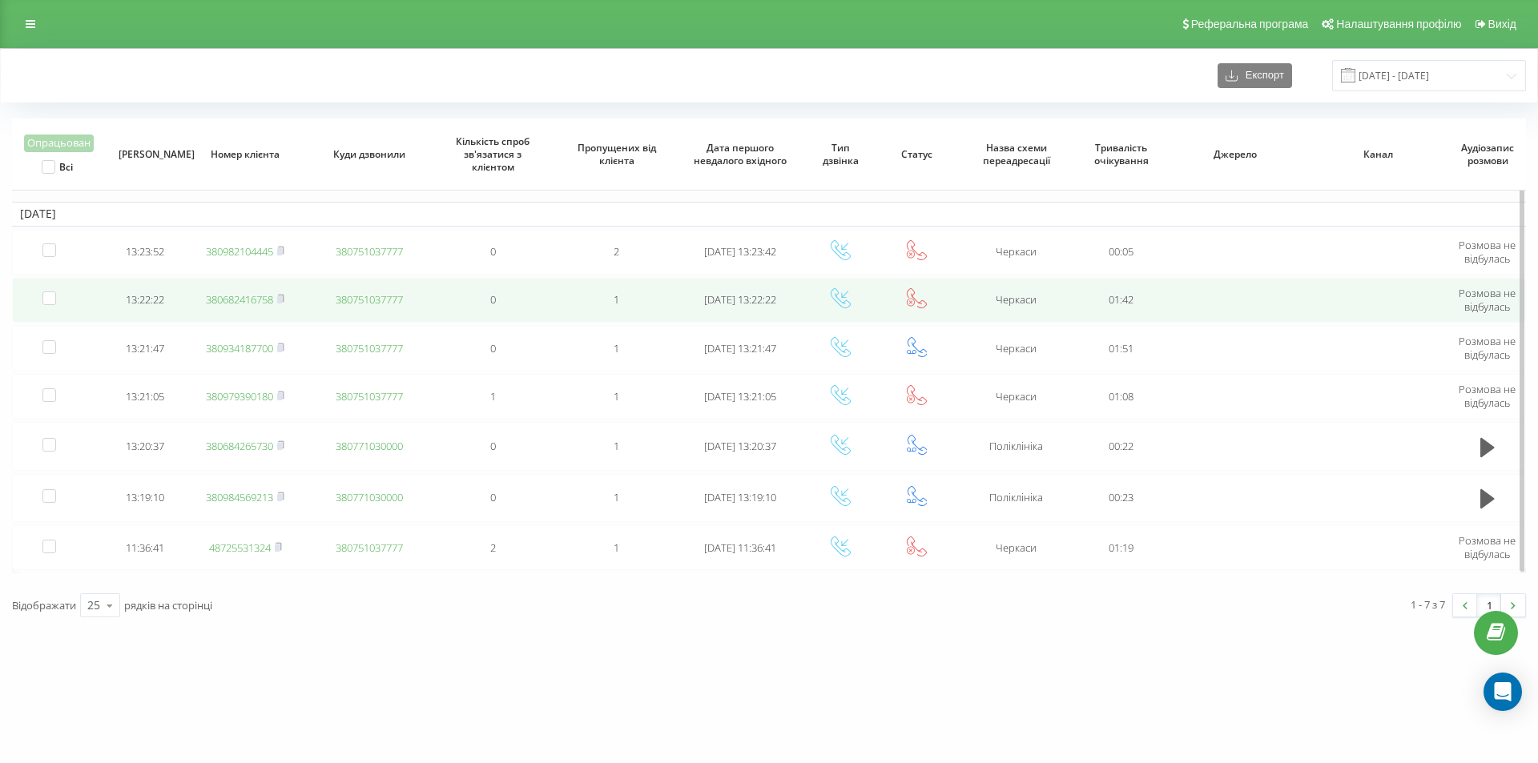
click at [251, 296] on link "380682416758" at bounding box center [239, 299] width 67 height 14
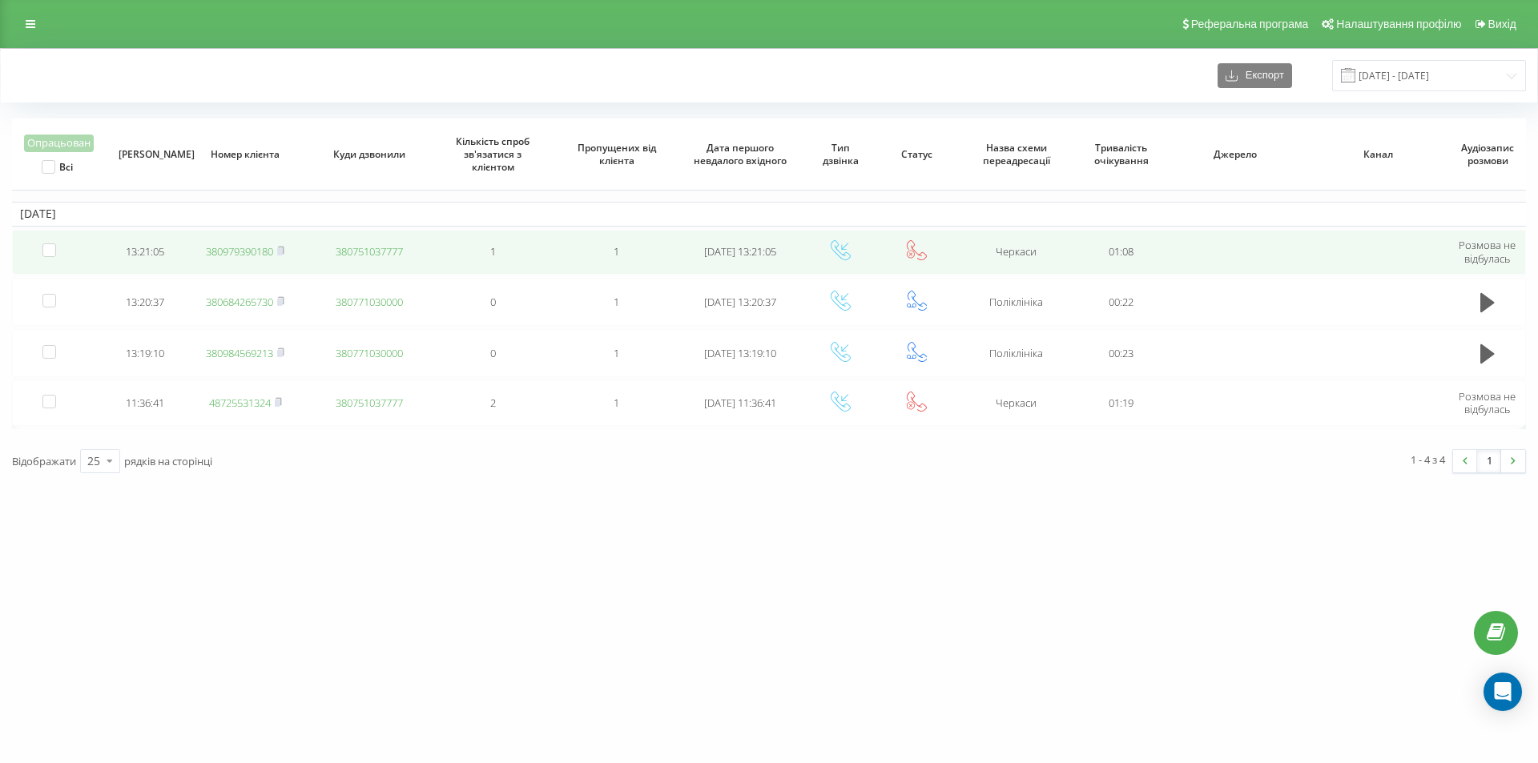
click at [261, 253] on link "380979390180" at bounding box center [239, 251] width 67 height 14
